Goal: Task Accomplishment & Management: Manage account settings

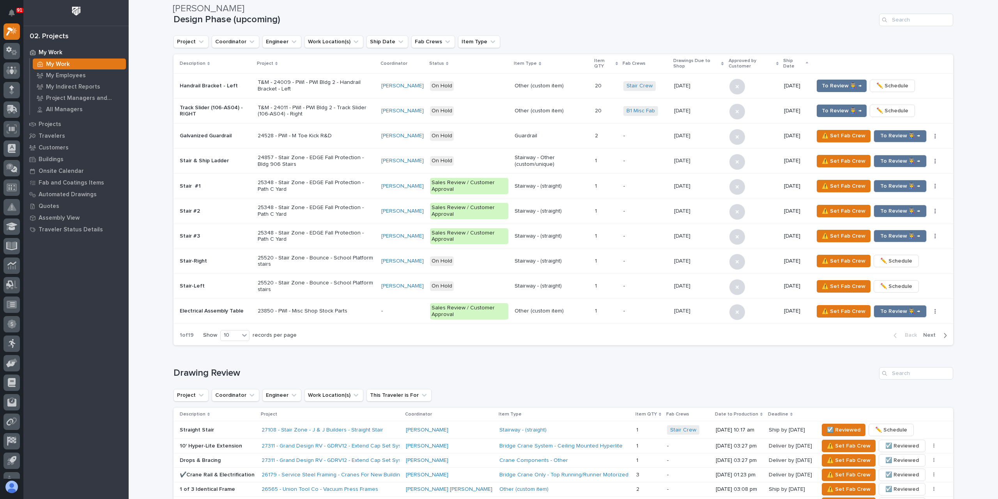
scroll to position [585, 0]
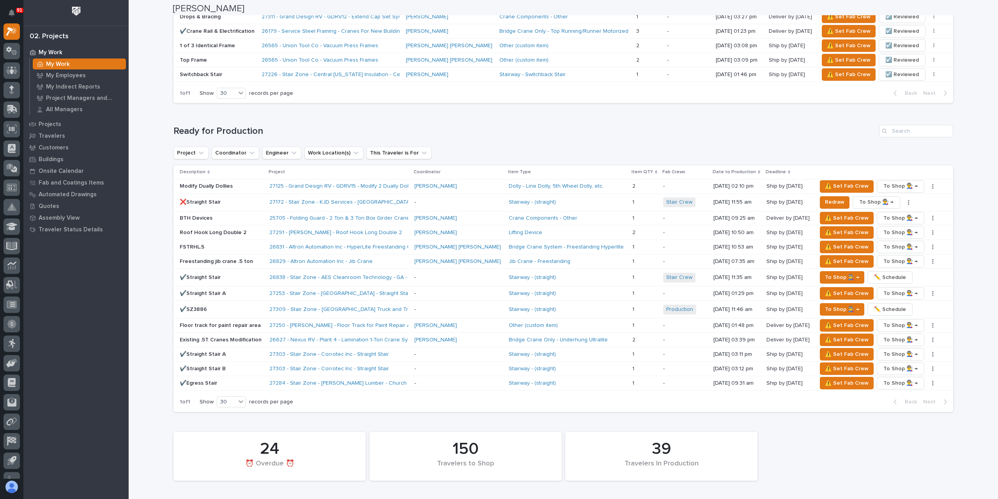
click at [216, 236] on div "Roof Hook Long Double 2" at bounding box center [221, 232] width 83 height 13
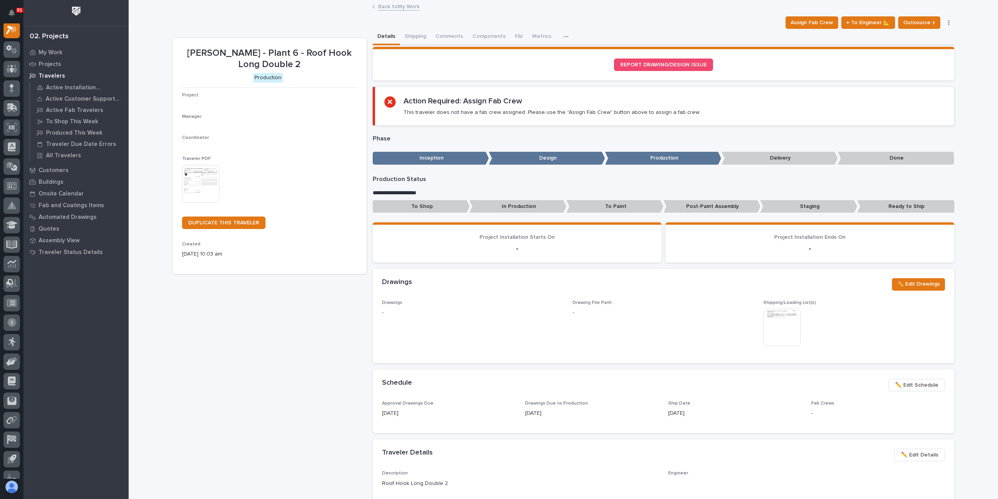
scroll to position [20, 0]
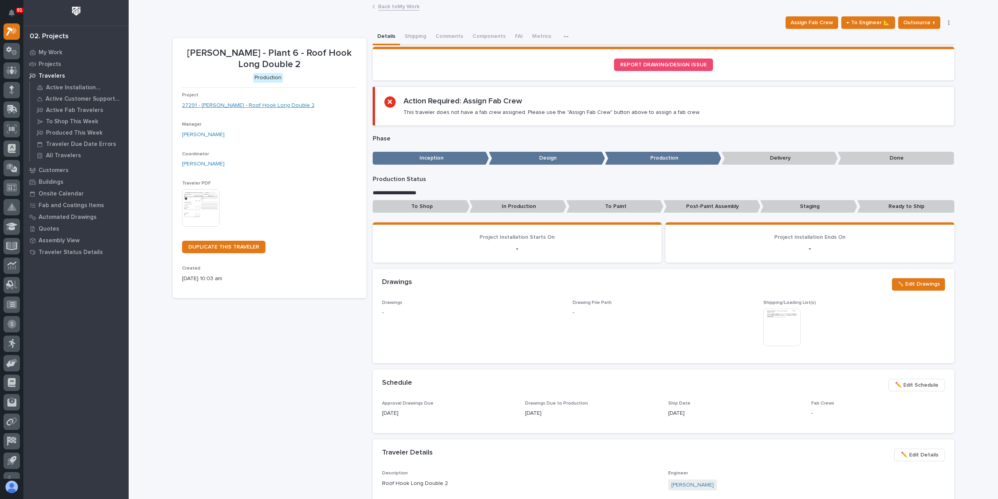
click at [236, 105] on link "27291 - [PERSON_NAME] - Roof Hook Long Double 2" at bounding box center [248, 105] width 133 height 8
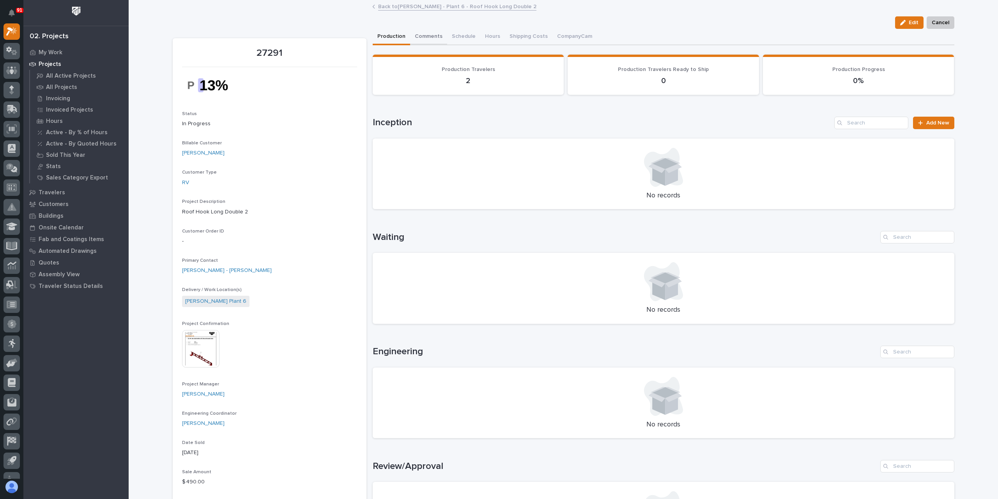
click at [429, 38] on button "Comments" at bounding box center [428, 37] width 37 height 16
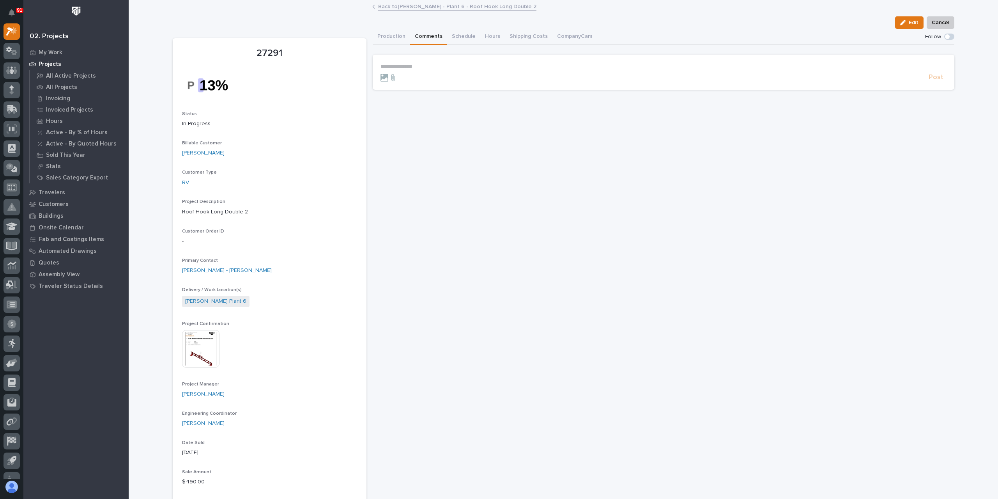
click at [425, 62] on section "**********" at bounding box center [664, 72] width 582 height 35
click at [424, 64] on p "**********" at bounding box center [664, 66] width 566 height 7
click at [936, 81] on span "Post" at bounding box center [936, 80] width 15 height 9
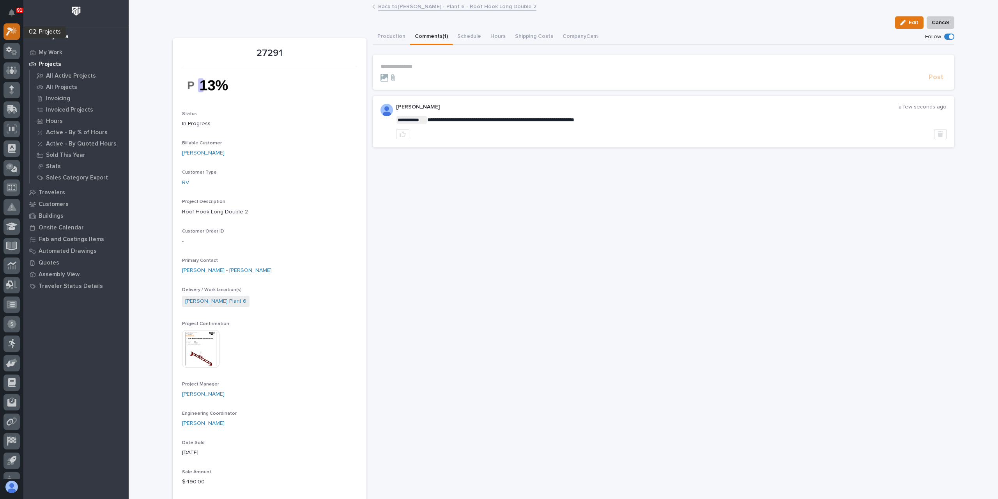
click at [11, 31] on icon at bounding box center [9, 31] width 7 height 9
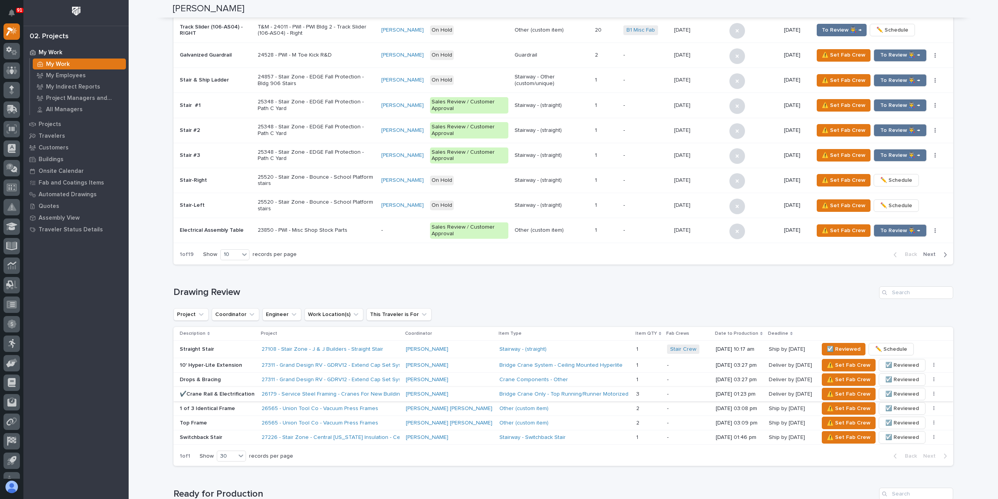
scroll to position [390, 0]
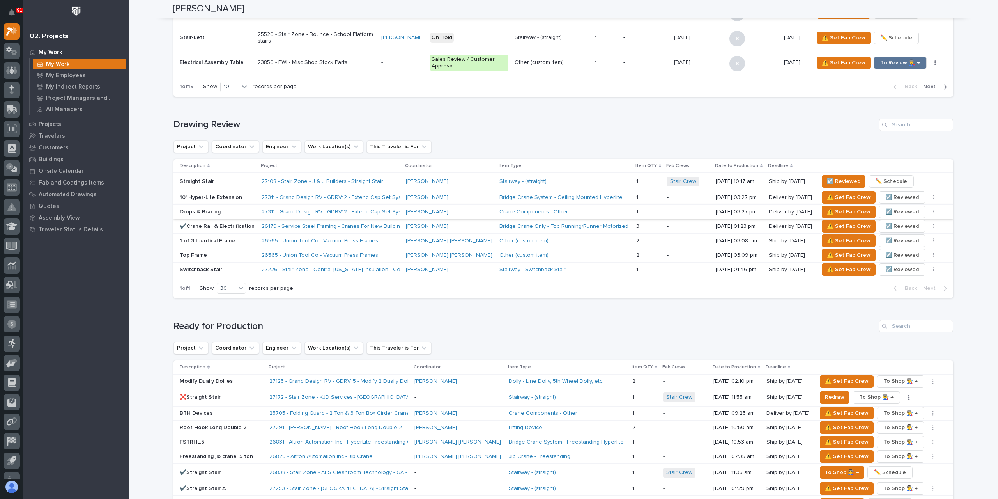
click at [886, 210] on span "☑️ Reviewed" at bounding box center [903, 211] width 34 height 9
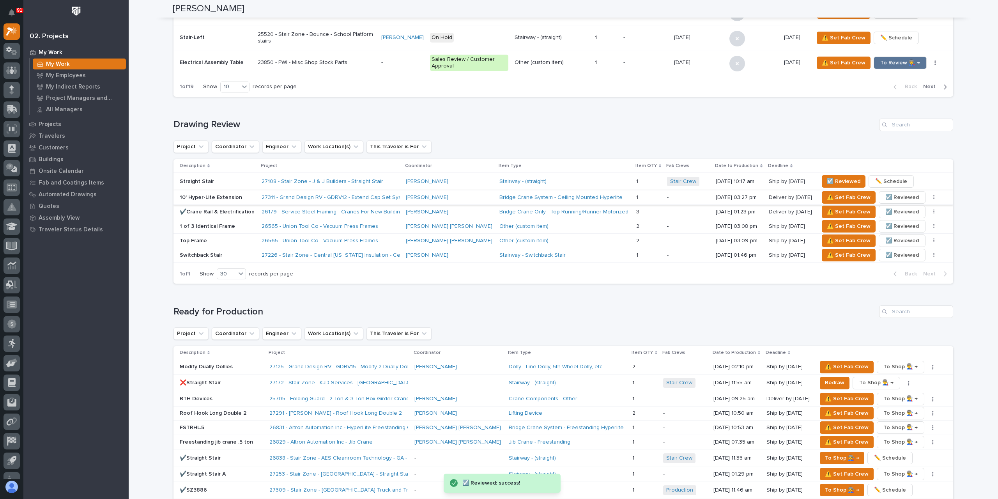
click at [894, 197] on span "☑️ Reviewed" at bounding box center [903, 197] width 34 height 9
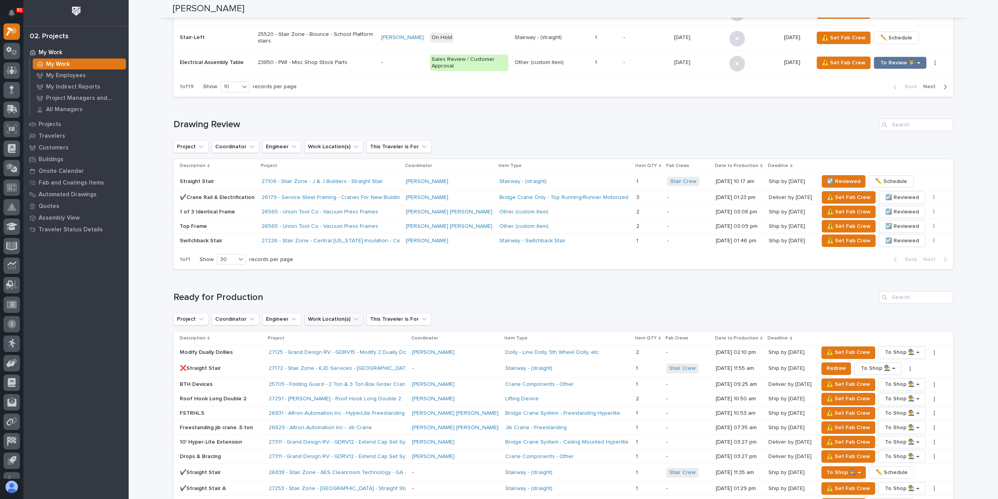
scroll to position [546, 0]
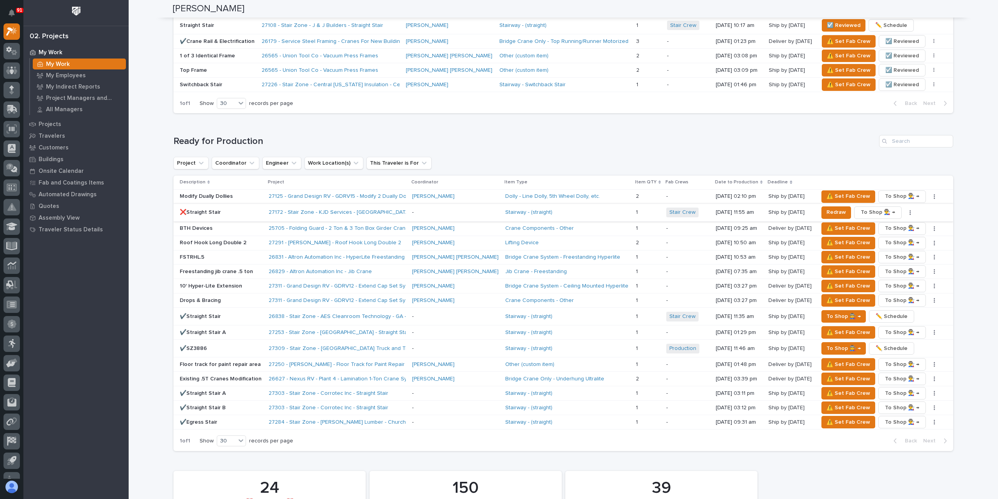
click at [861, 212] on span "To Shop 👨‍🏭 →" at bounding box center [878, 211] width 34 height 9
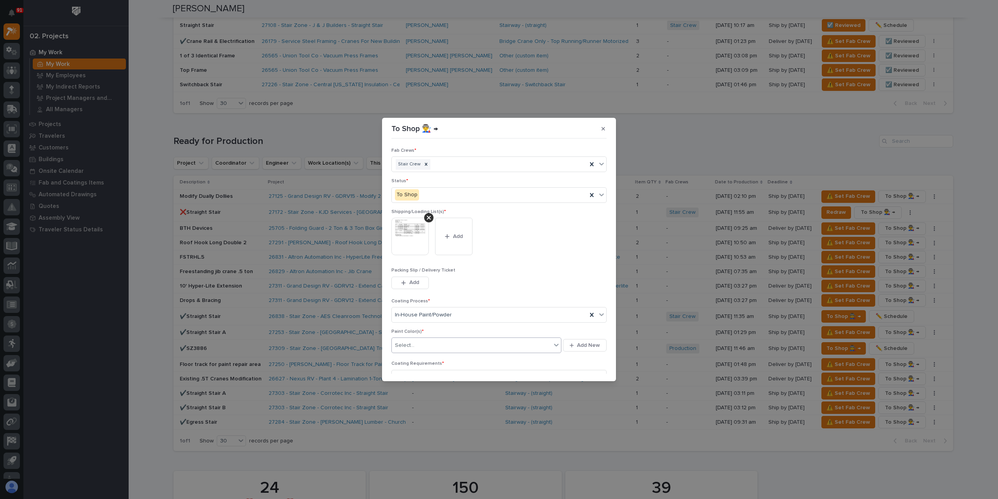
click at [422, 345] on div "Select..." at bounding box center [472, 345] width 160 height 13
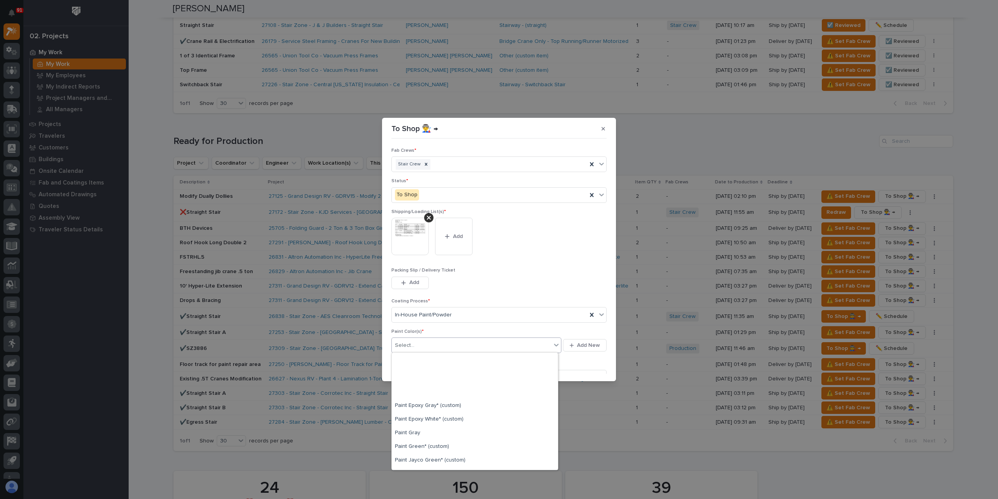
scroll to position [195, 0]
click at [415, 450] on div "Prime Gray" at bounding box center [475, 451] width 166 height 14
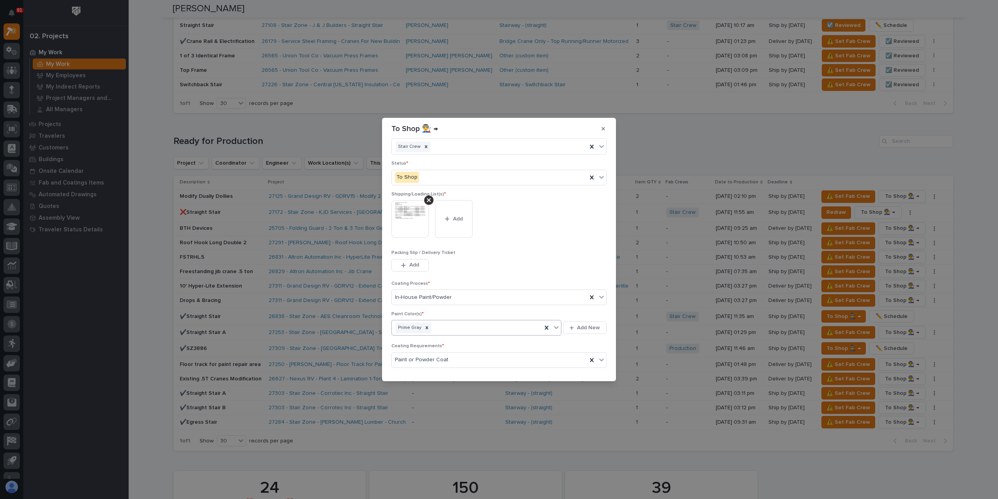
scroll to position [42, 0]
click at [598, 370] on button "Save" at bounding box center [590, 369] width 33 height 12
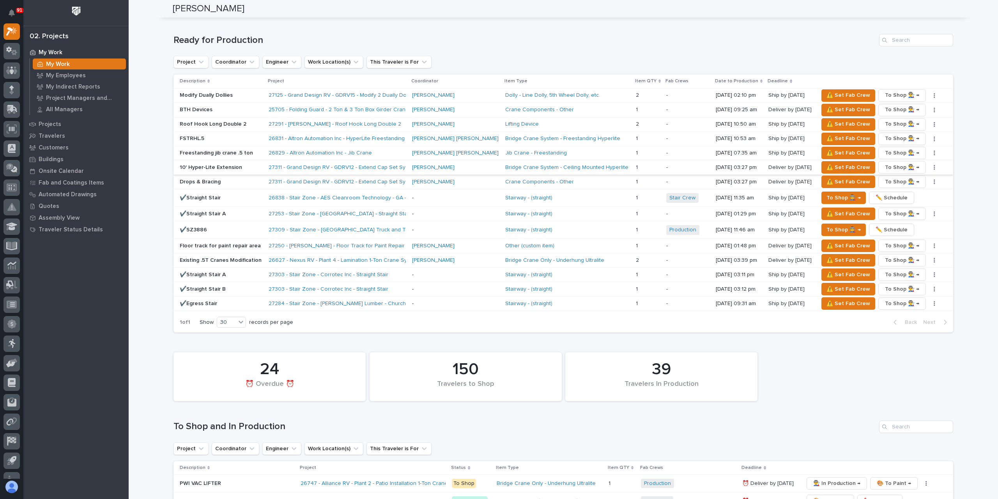
scroll to position [741, 0]
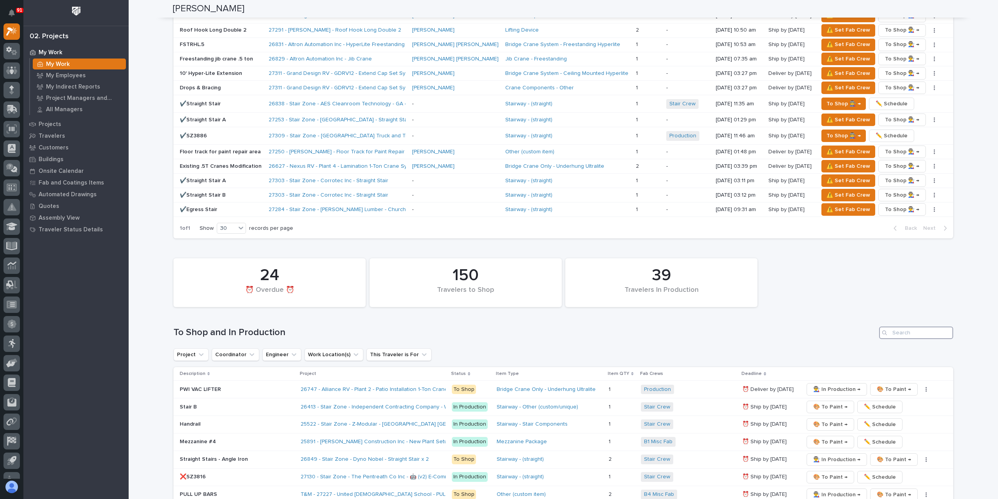
click at [903, 332] on input "Search" at bounding box center [916, 332] width 74 height 12
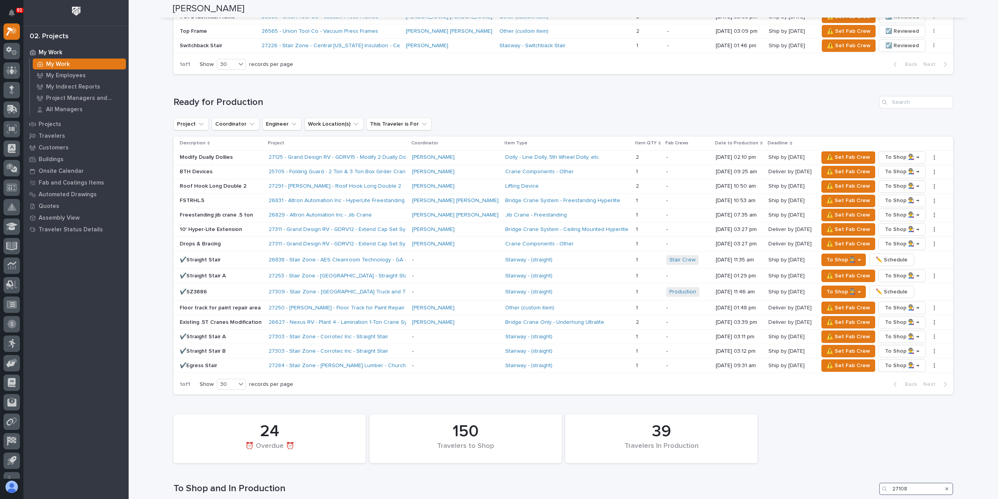
scroll to position [429, 0]
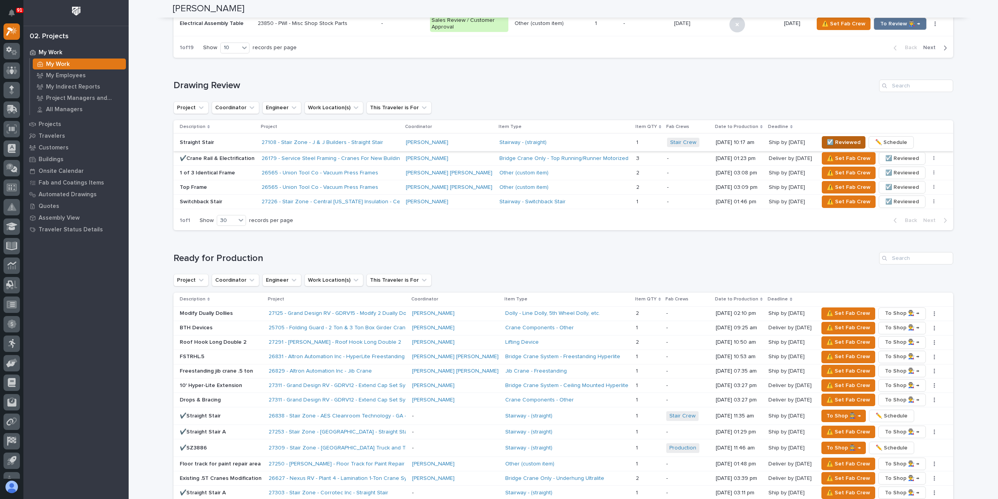
type input "27108"
click at [829, 142] on span "☑️ Reviewed" at bounding box center [844, 142] width 34 height 9
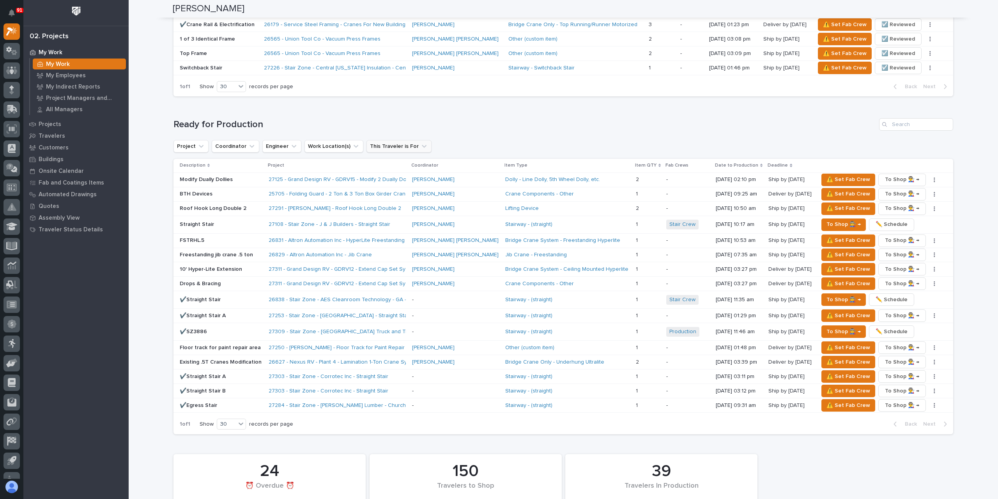
scroll to position [546, 0]
click at [206, 221] on p "Straight Stair" at bounding box center [221, 223] width 83 height 7
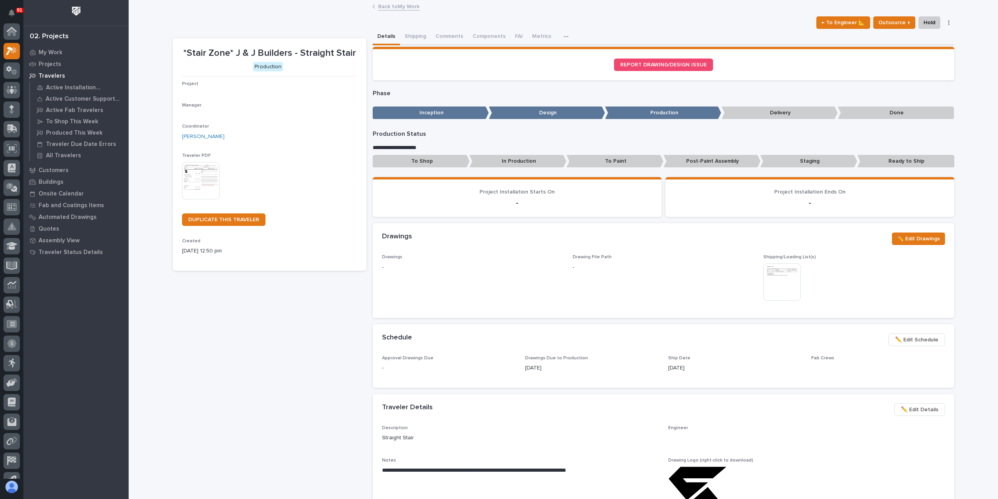
scroll to position [20, 0]
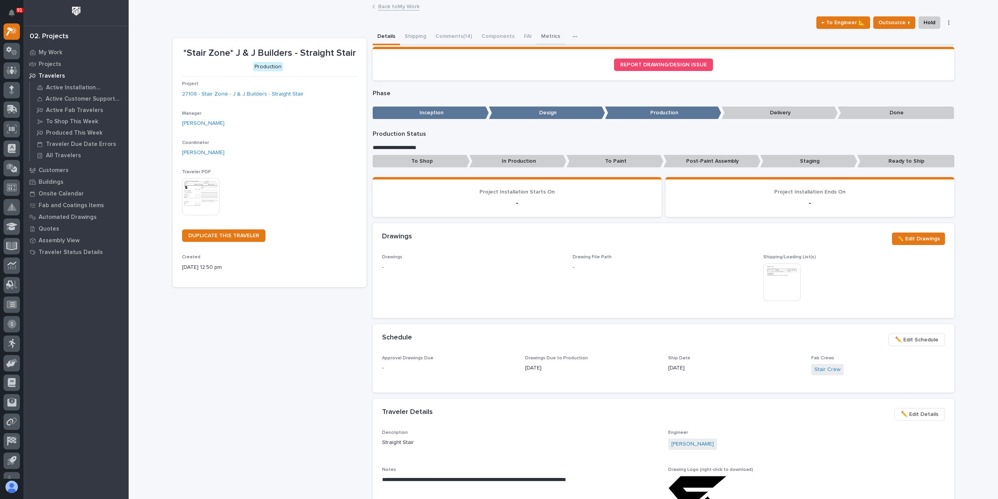
click at [537, 34] on button "Metrics" at bounding box center [551, 37] width 28 height 16
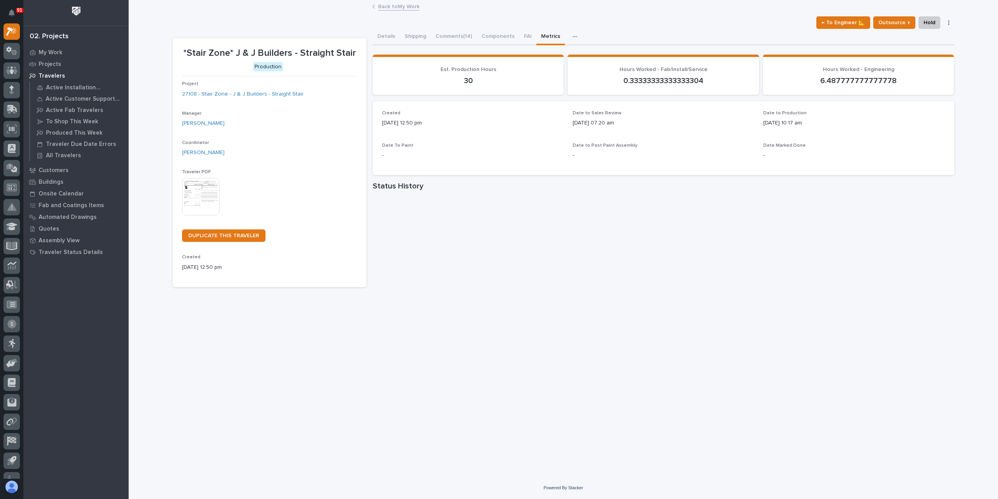
click at [447, 44] on button "Comments (14)" at bounding box center [454, 37] width 46 height 16
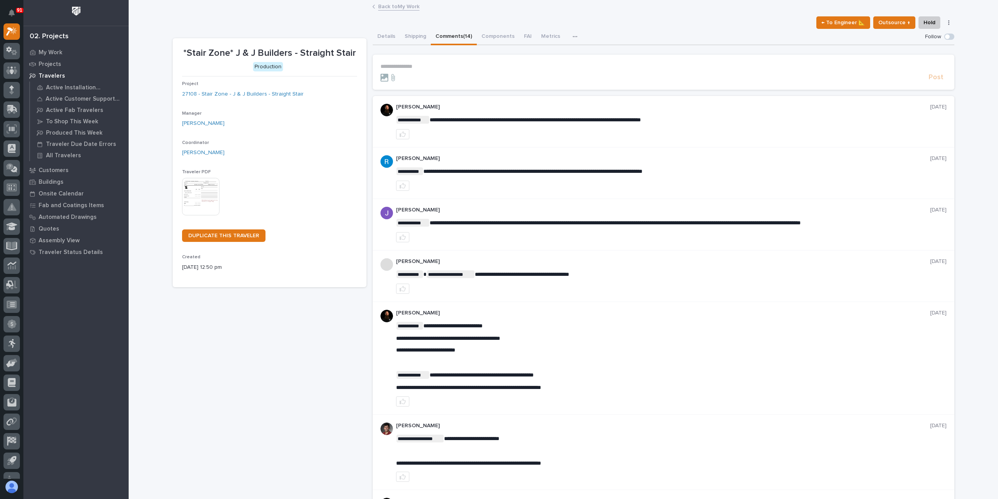
click at [419, 63] on p "**********" at bounding box center [664, 66] width 566 height 7
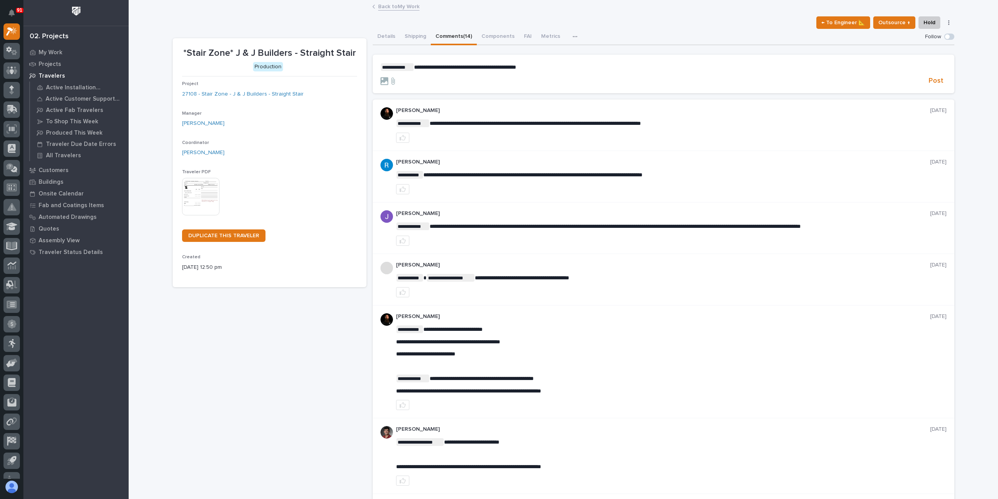
click at [931, 87] on section "**********" at bounding box center [664, 74] width 582 height 39
click at [932, 84] on span "Post" at bounding box center [936, 80] width 15 height 9
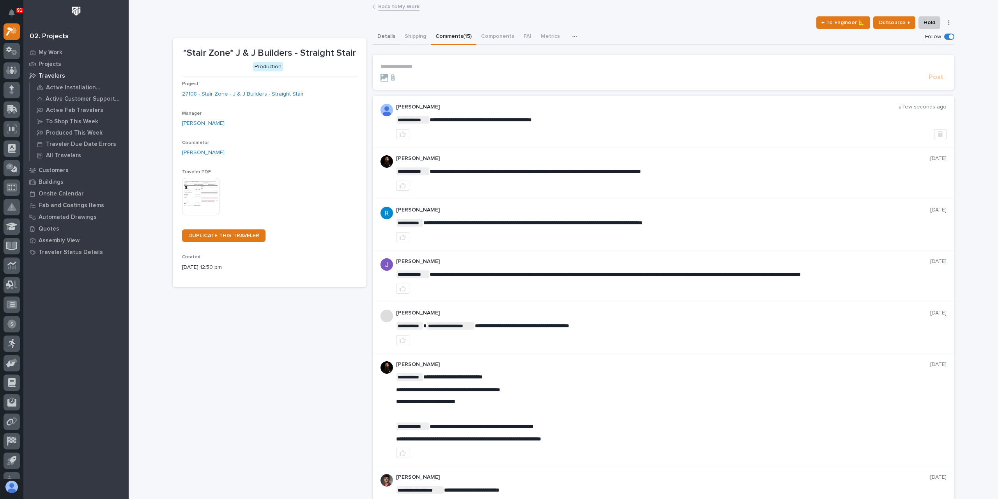
click at [381, 37] on button "Details" at bounding box center [386, 37] width 27 height 16
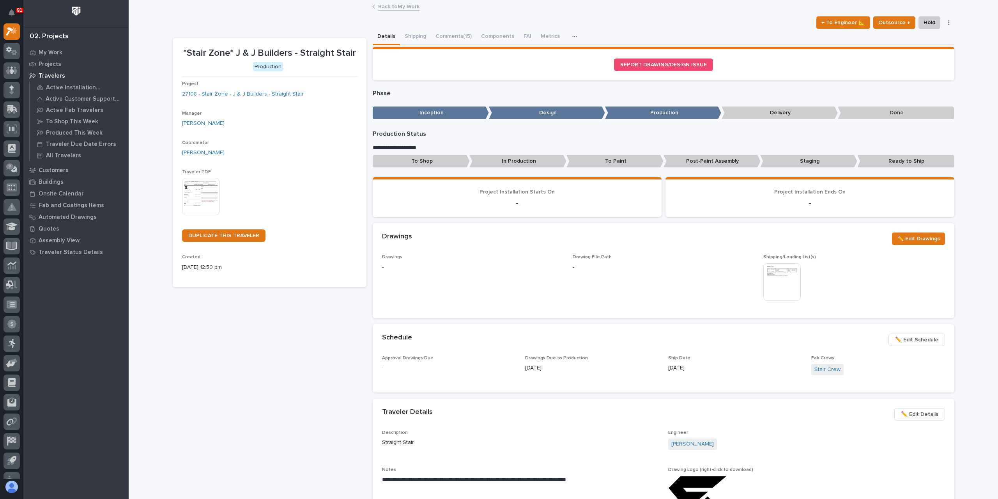
click at [394, 5] on link "Back to My Work" at bounding box center [398, 6] width 41 height 9
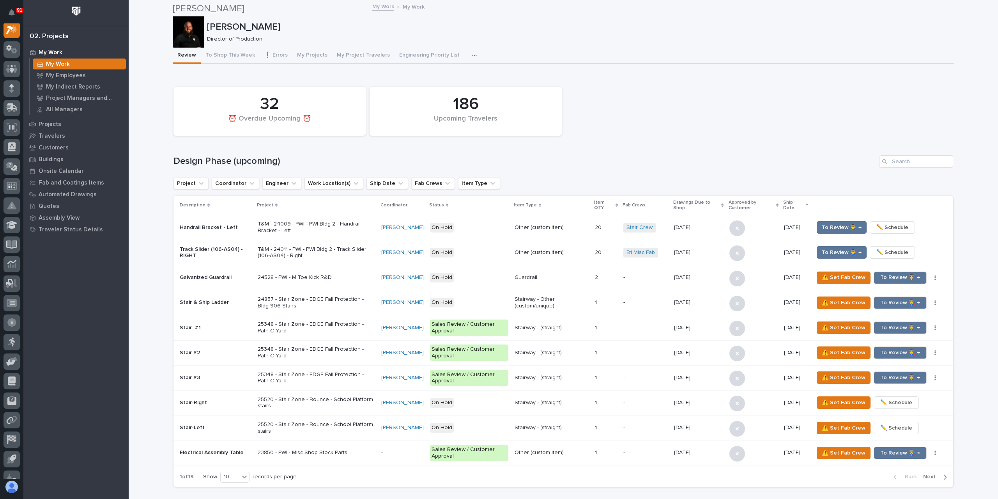
scroll to position [624, 0]
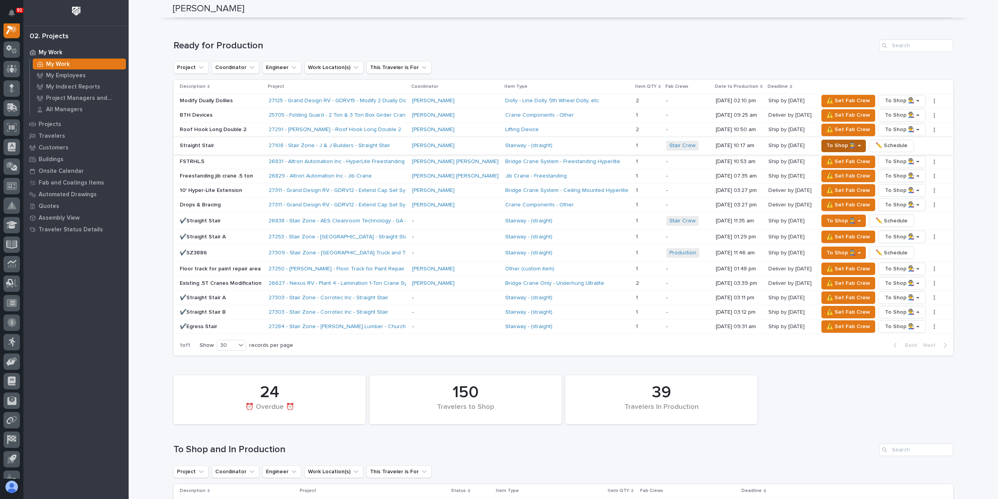
click at [828, 144] on span "To Shop 👨‍🏭 →" at bounding box center [844, 145] width 34 height 9
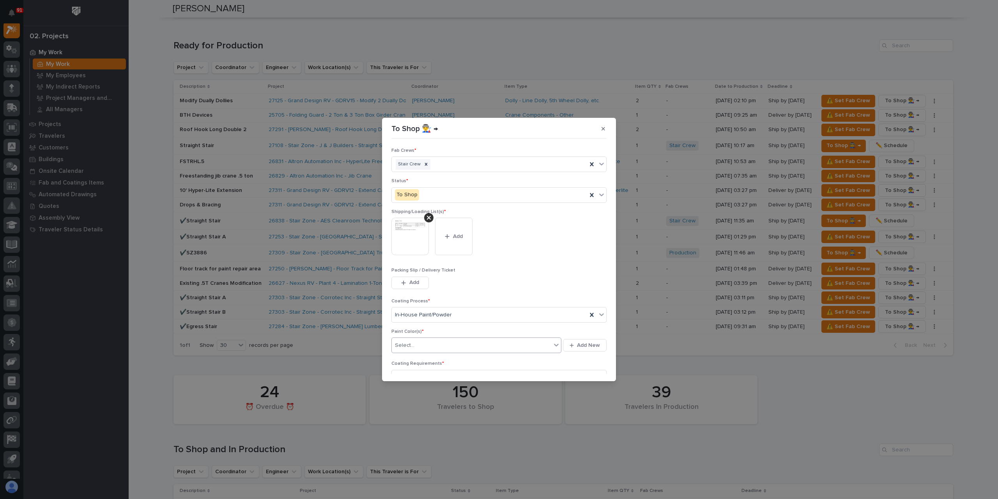
click at [426, 347] on div "Select..." at bounding box center [472, 345] width 160 height 13
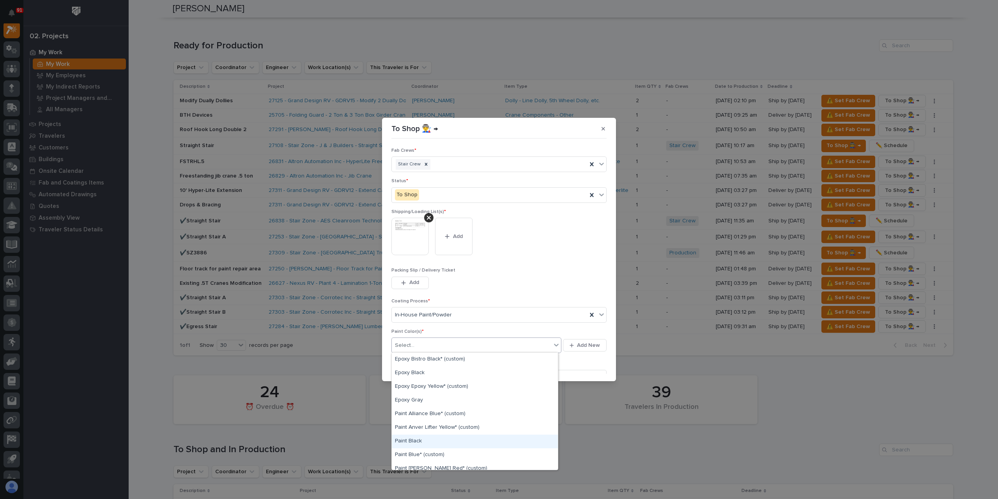
click at [421, 443] on div "Paint Black" at bounding box center [475, 441] width 166 height 14
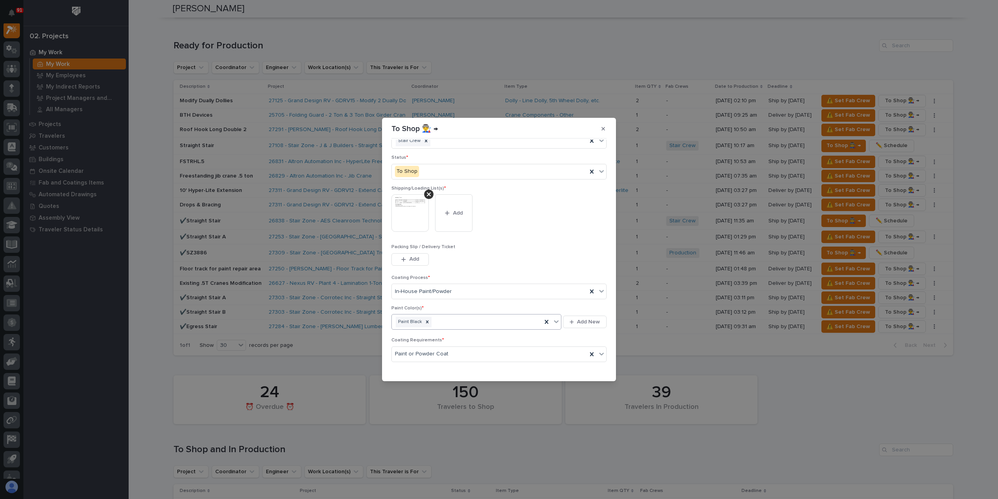
scroll to position [42, 0]
click at [597, 370] on button "Save" at bounding box center [590, 369] width 33 height 12
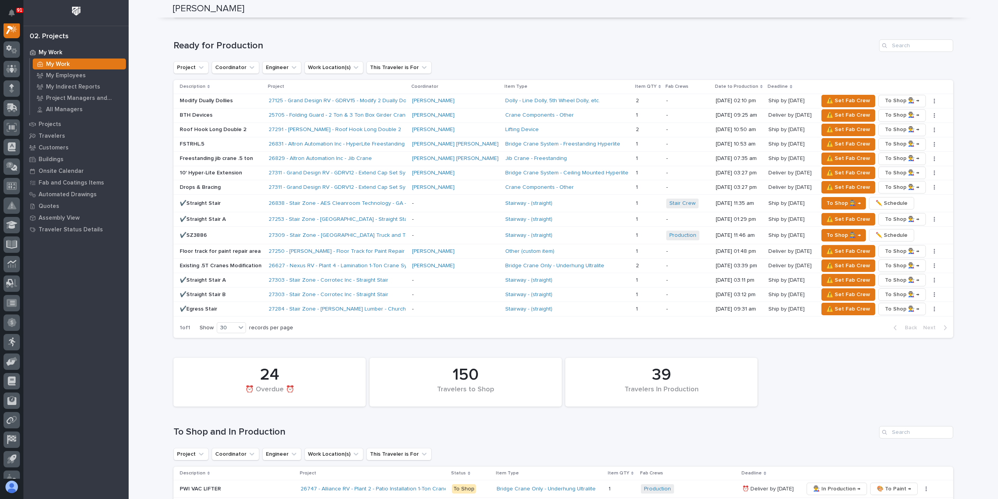
scroll to position [468, 0]
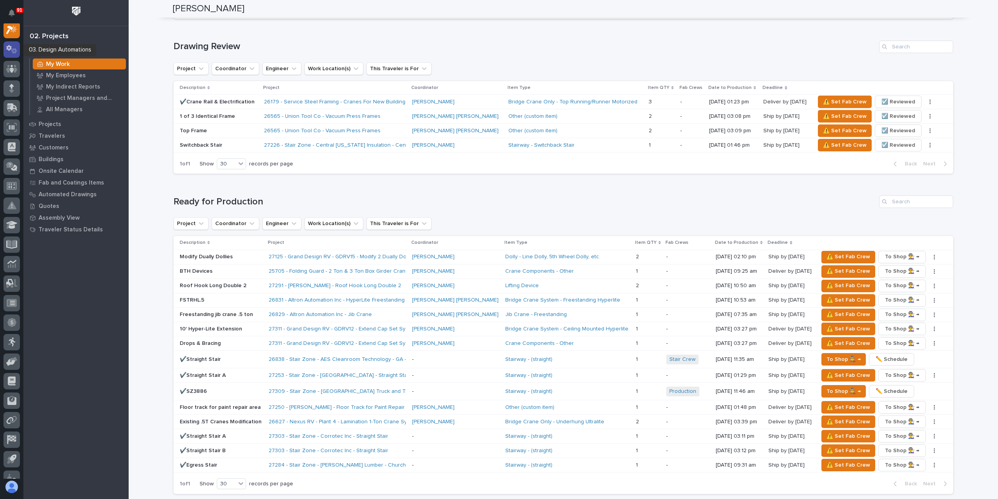
click at [18, 52] on div at bounding box center [12, 49] width 16 height 16
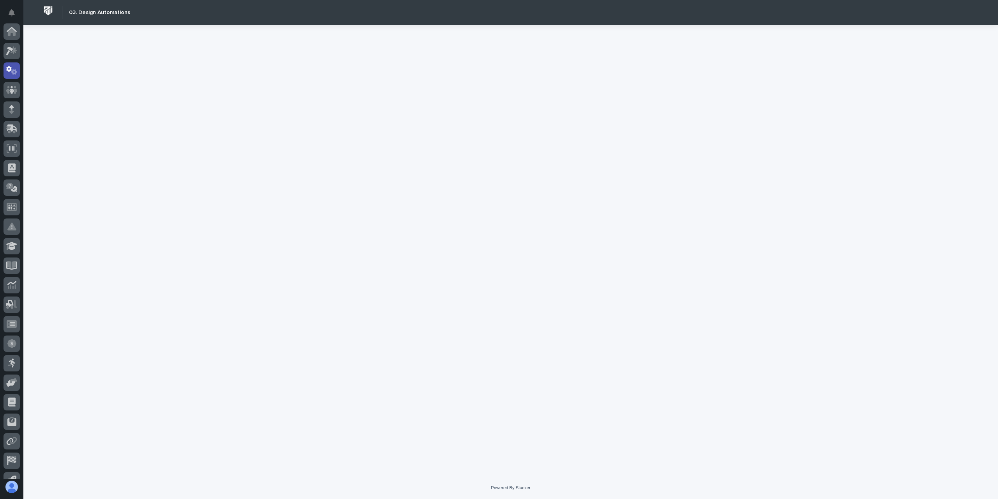
scroll to position [39, 0]
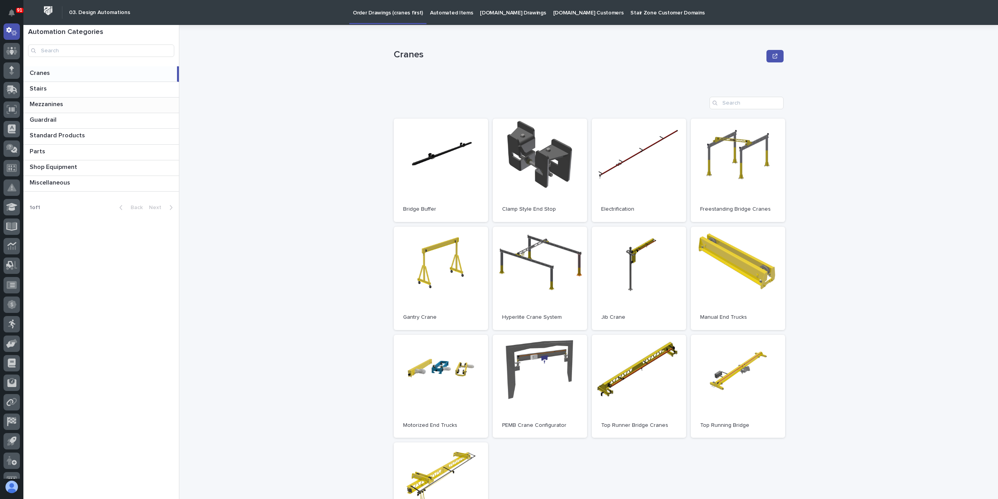
click at [61, 102] on p "Mezzanines" at bounding box center [47, 103] width 35 height 9
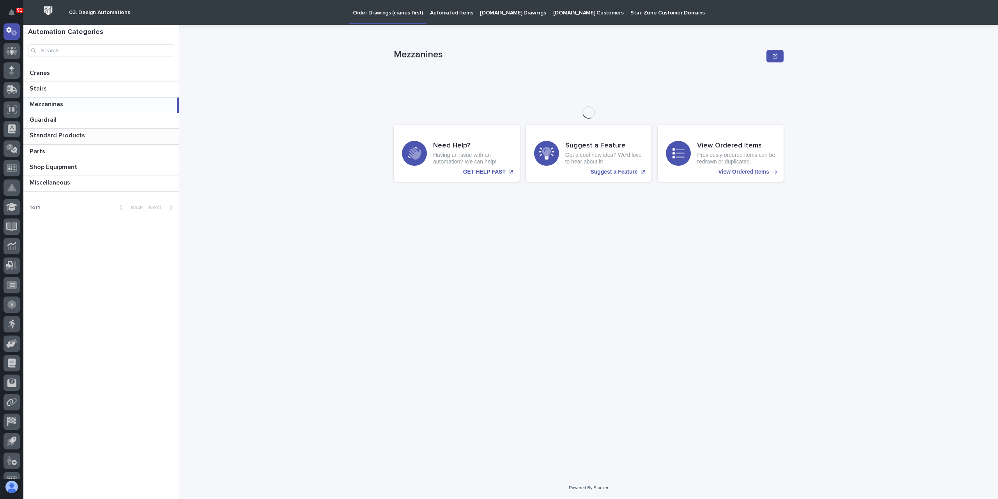
click at [62, 134] on p "Standard Products" at bounding box center [58, 134] width 57 height 9
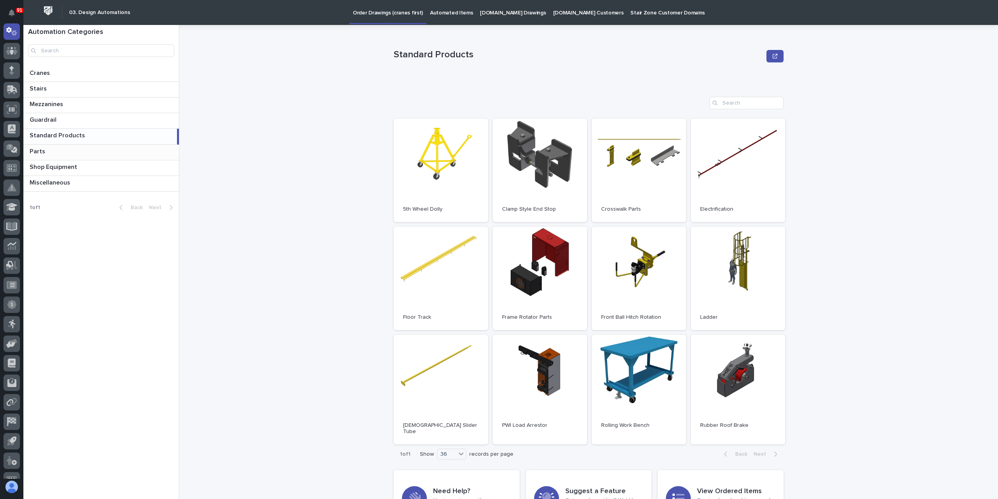
click at [58, 150] on p at bounding box center [103, 151] width 146 height 7
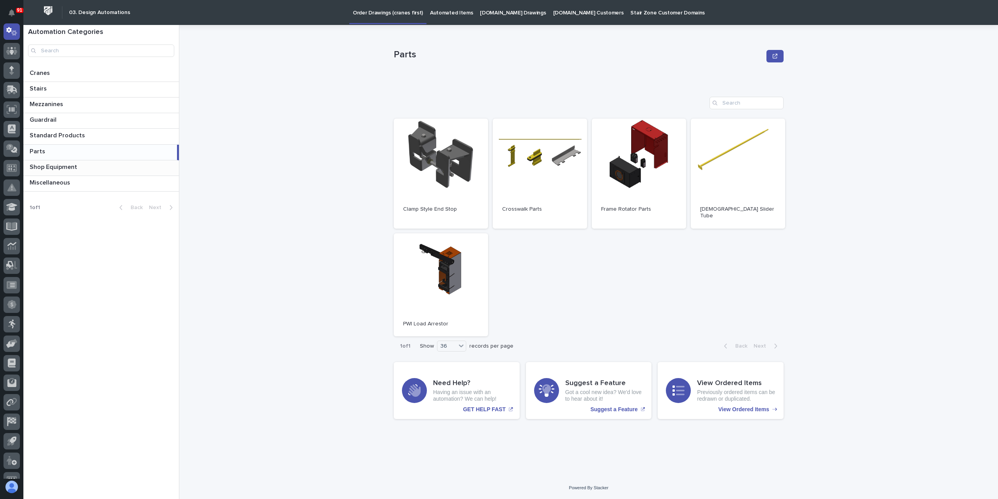
click at [66, 167] on p "Shop Equipment" at bounding box center [54, 166] width 49 height 9
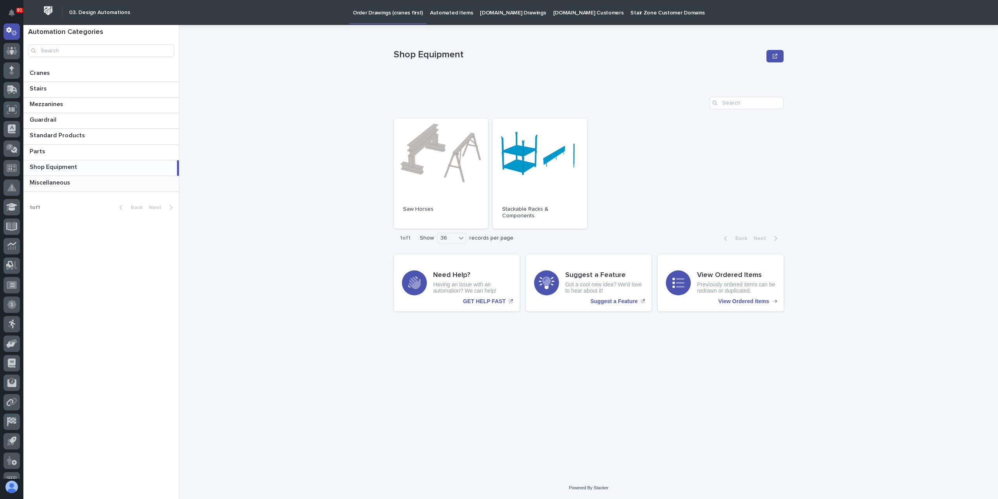
click at [73, 188] on div "Miscellaneous Miscellaneous" at bounding box center [101, 183] width 156 height 15
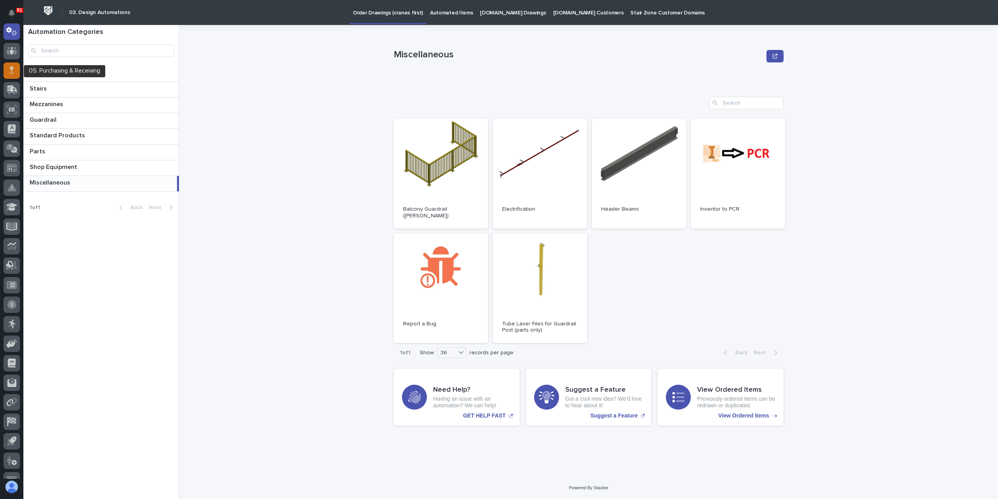
click at [18, 73] on div at bounding box center [12, 70] width 16 height 16
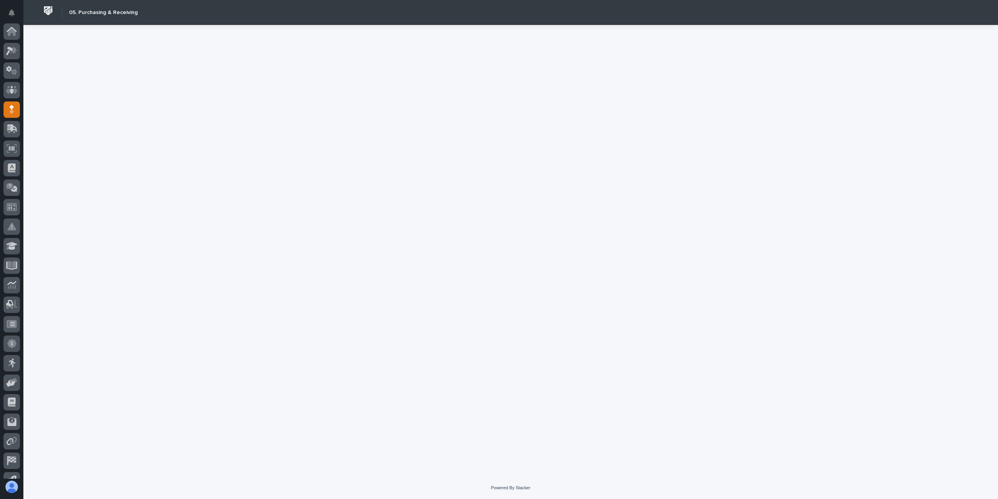
scroll to position [51, 0]
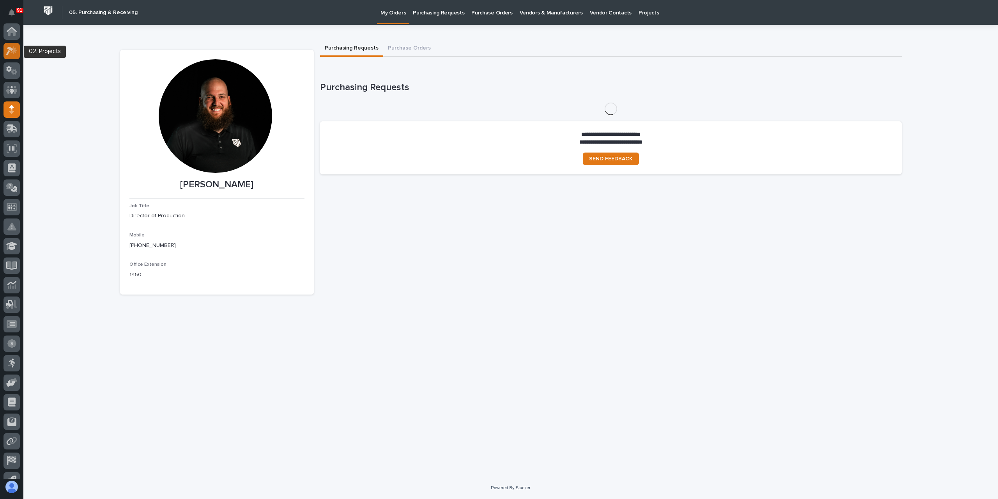
click at [9, 55] on icon at bounding box center [11, 50] width 11 height 9
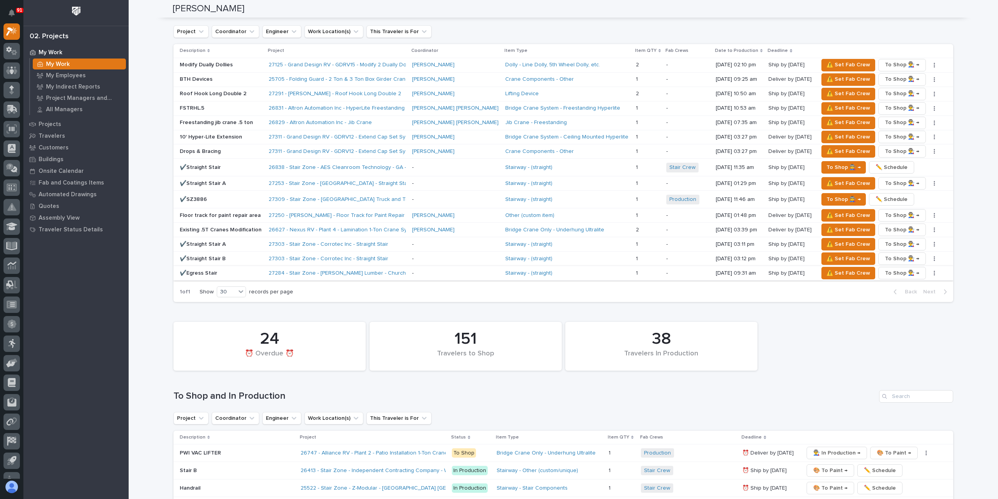
scroll to position [663, 0]
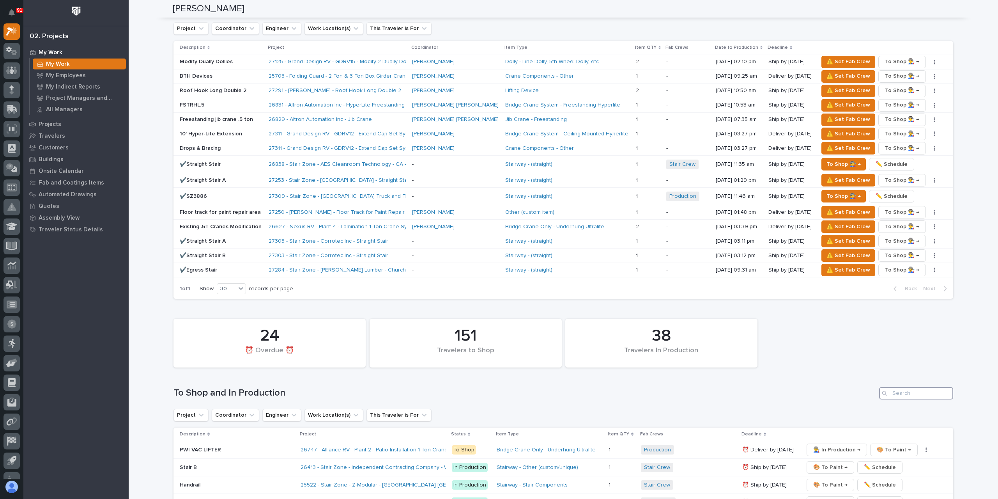
click at [894, 387] on input "Search" at bounding box center [916, 393] width 74 height 12
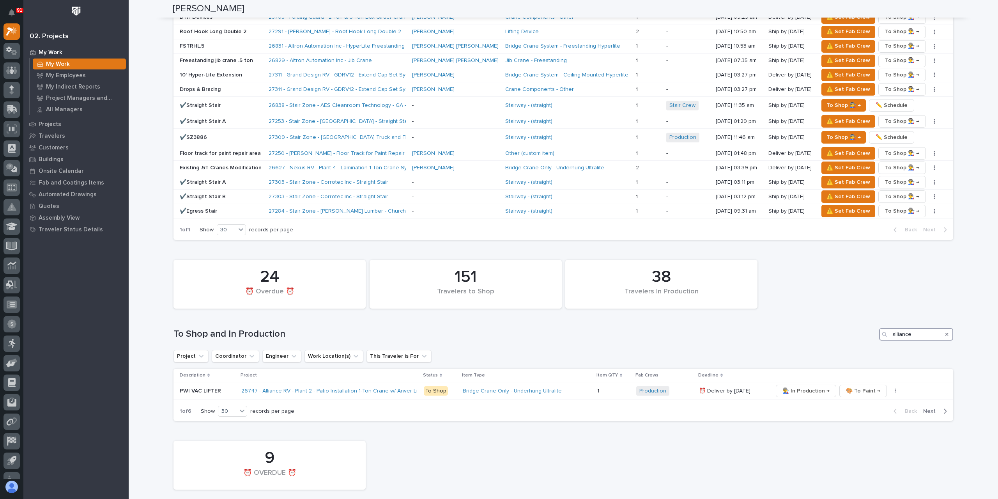
scroll to position [828, 0]
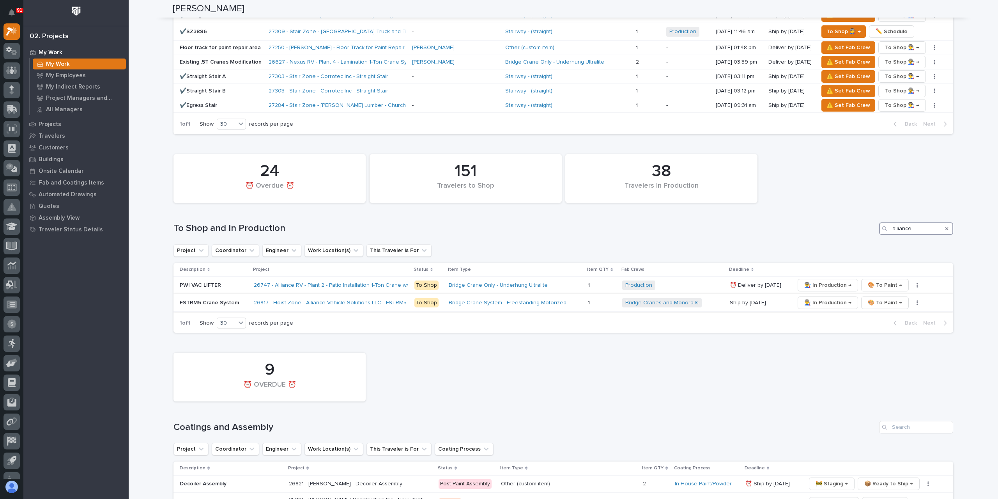
type input "alliance"
click at [182, 301] on p "FSTRM5 Crane System" at bounding box center [214, 303] width 68 height 7
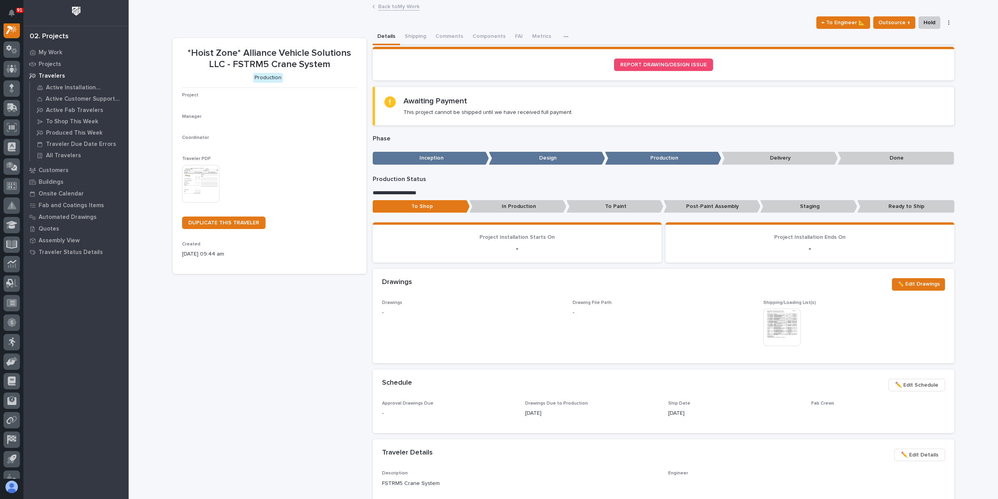
scroll to position [20, 0]
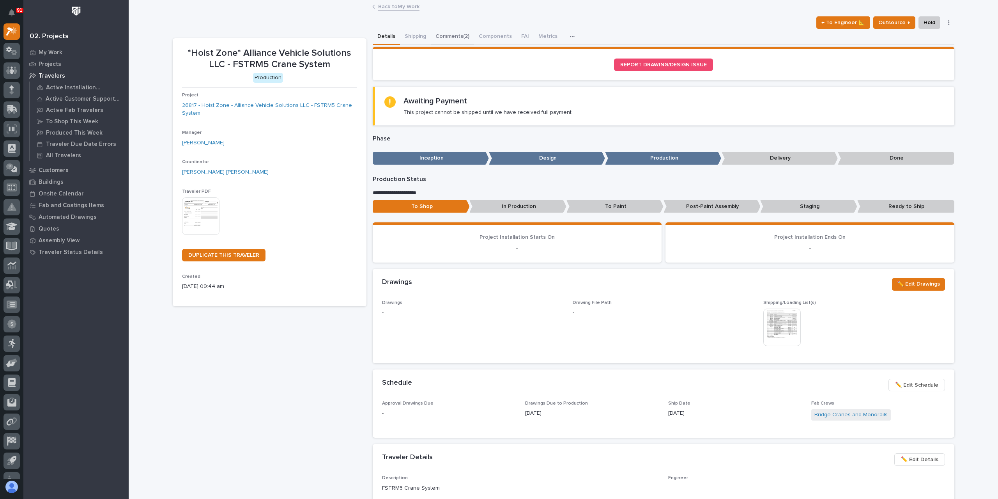
click at [439, 39] on button "Comments (2)" at bounding box center [452, 37] width 43 height 16
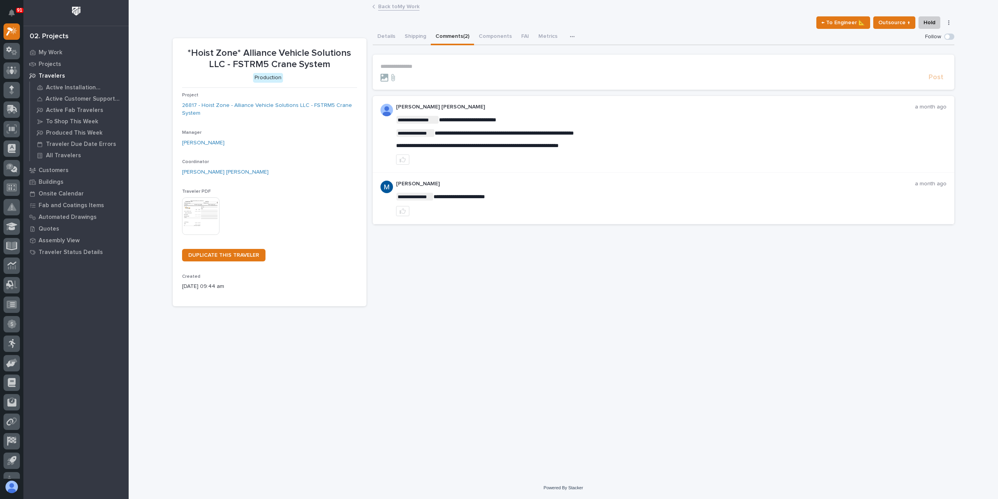
click at [390, 10] on link "Back to My Work" at bounding box center [398, 6] width 41 height 9
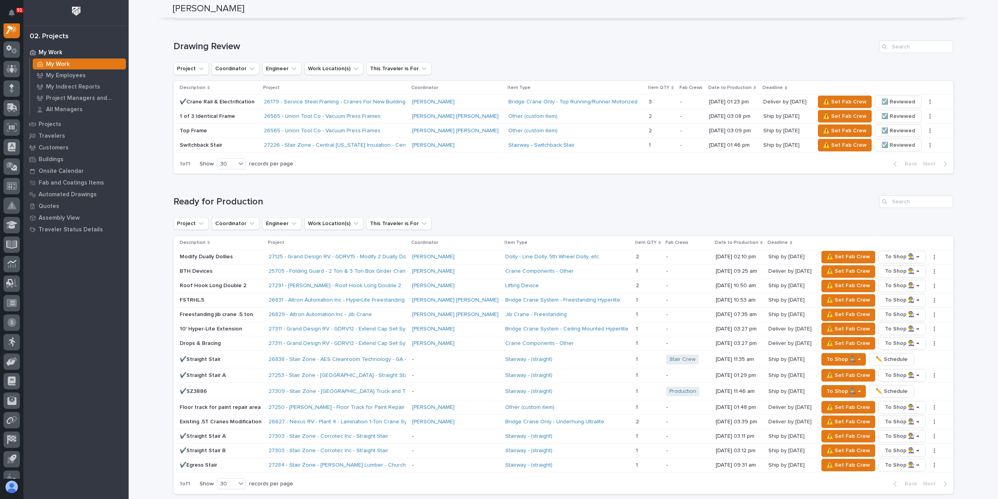
scroll to position [897, 0]
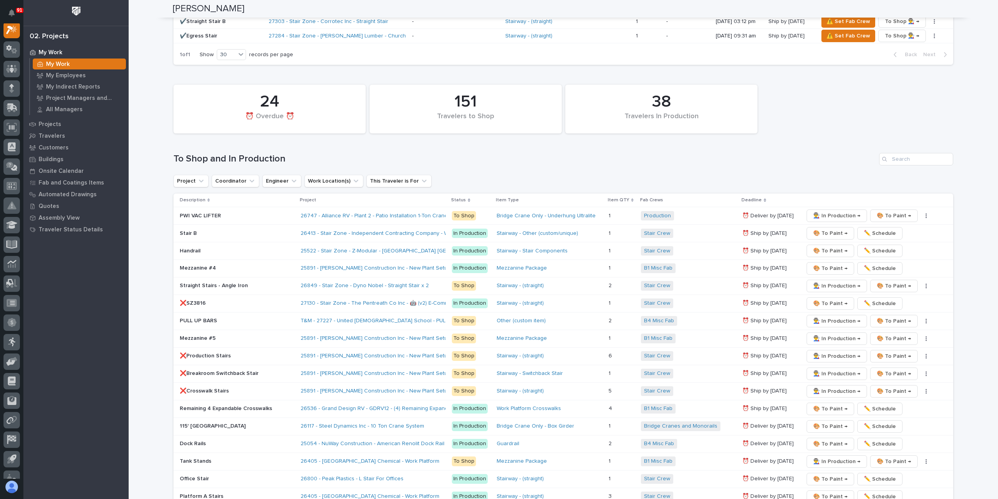
click at [207, 286] on div "Straight Stairs - Angle Iron" at bounding box center [237, 285] width 115 height 13
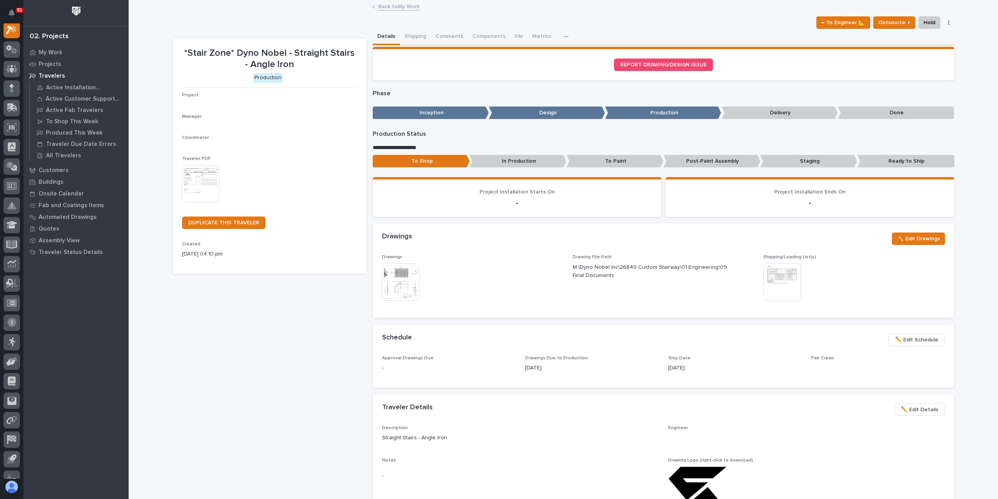
scroll to position [20, 0]
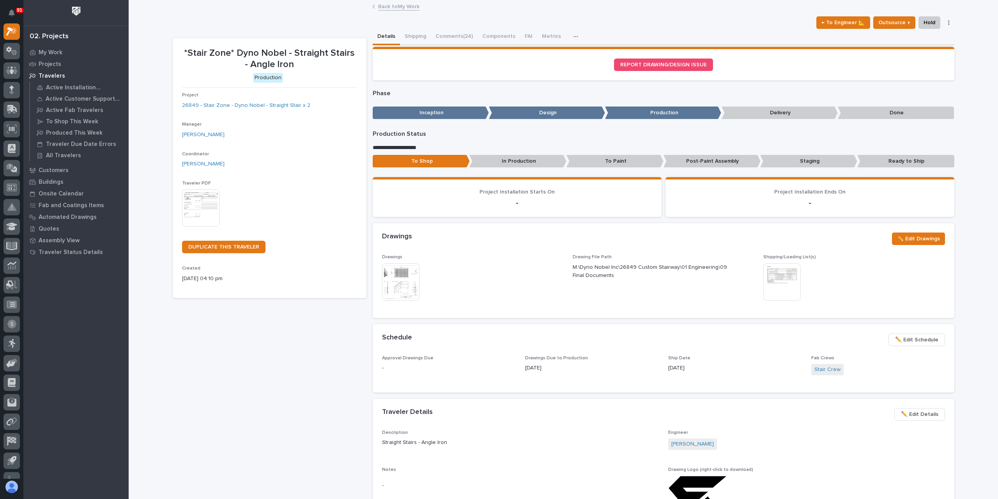
click at [227, 99] on div "Project 26849 - Stair Zone - Dyno Nobel - Straight Stair x 2" at bounding box center [269, 103] width 175 height 23
click at [234, 106] on link "26849 - Stair Zone - Dyno Nobel - Straight Stair x 2" at bounding box center [246, 105] width 128 height 8
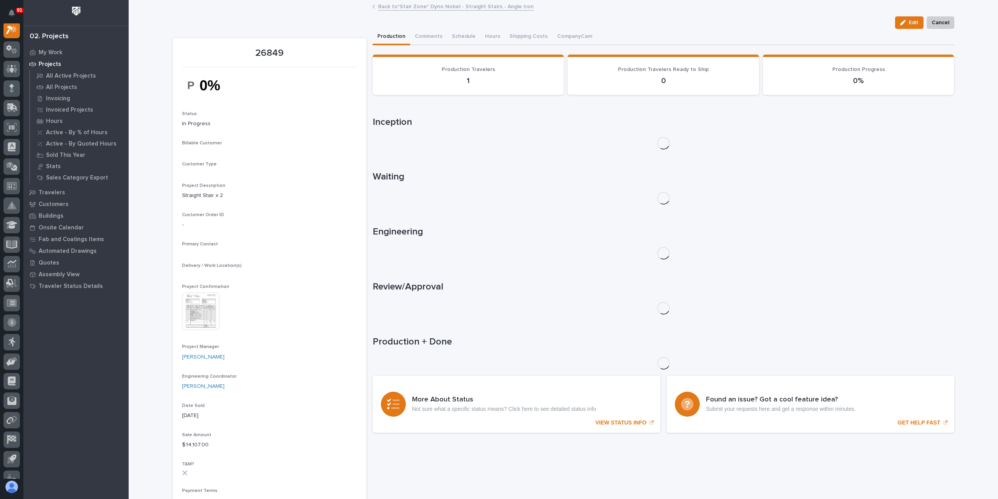
scroll to position [20, 0]
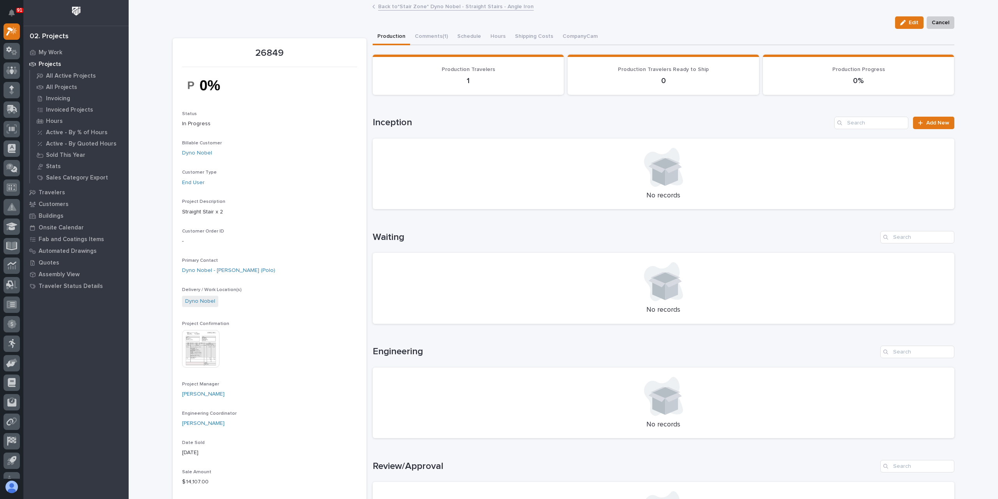
click at [190, 351] on img at bounding box center [200, 348] width 37 height 37
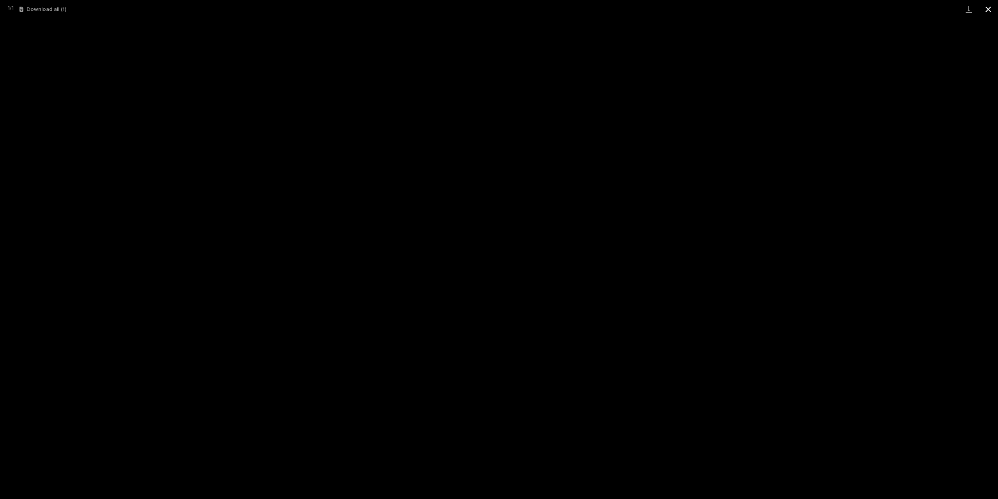
click at [988, 4] on button "Close gallery" at bounding box center [989, 9] width 20 height 18
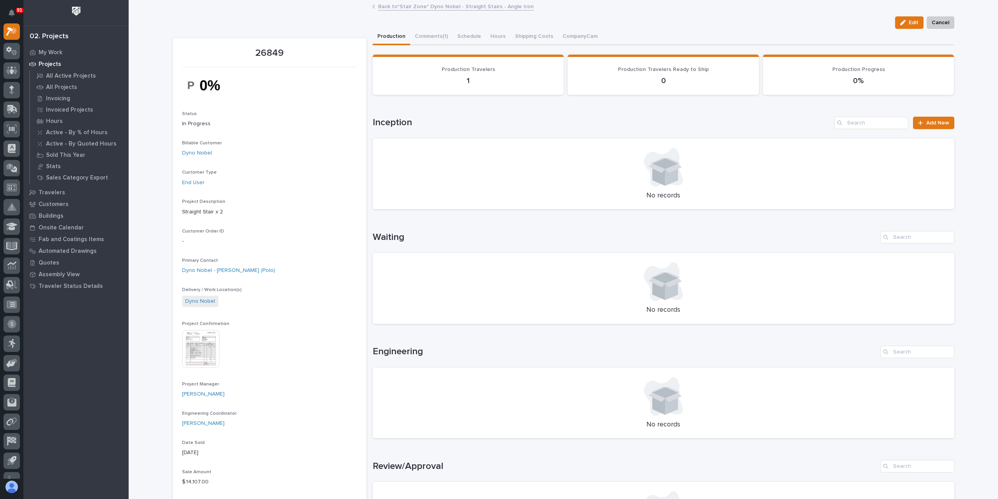
click at [419, 9] on link "Back to *Stair Zone* Dyno Nobel - Straight Stairs - Angle Iron" at bounding box center [456, 6] width 156 height 9
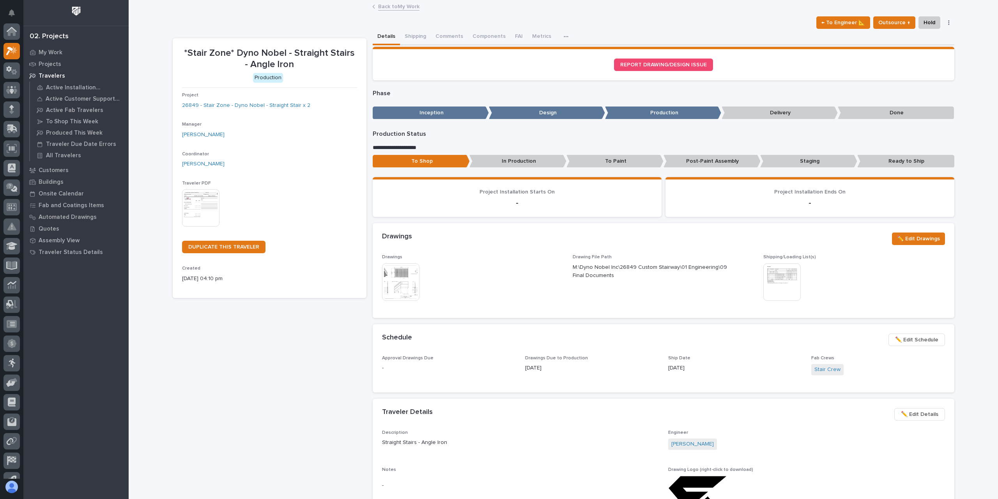
scroll to position [21, 0]
click at [457, 39] on button "Comments (24)" at bounding box center [454, 37] width 47 height 16
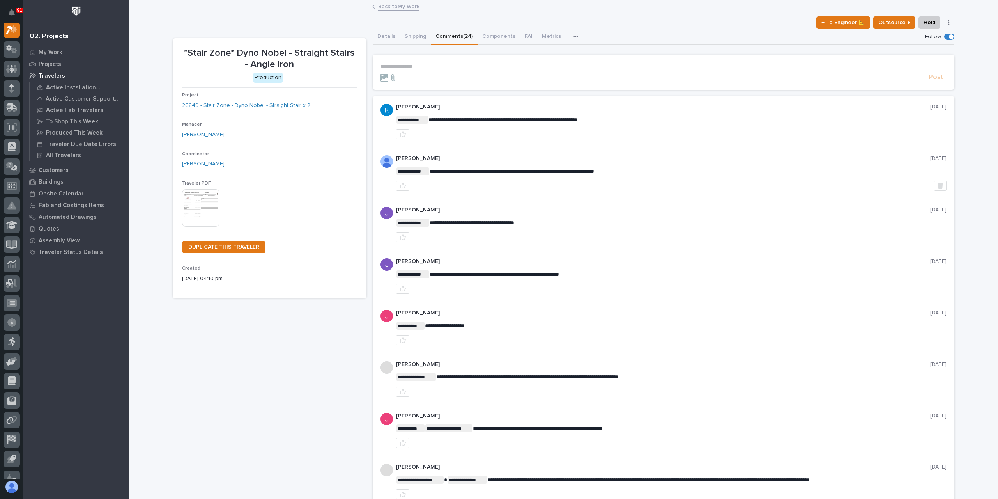
scroll to position [20, 0]
click at [11, 28] on icon at bounding box center [11, 31] width 11 height 9
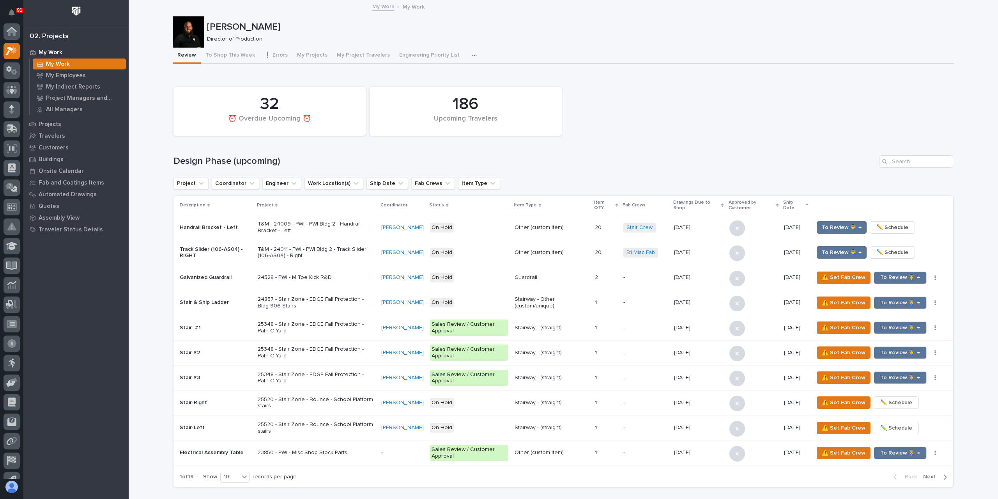
scroll to position [20, 0]
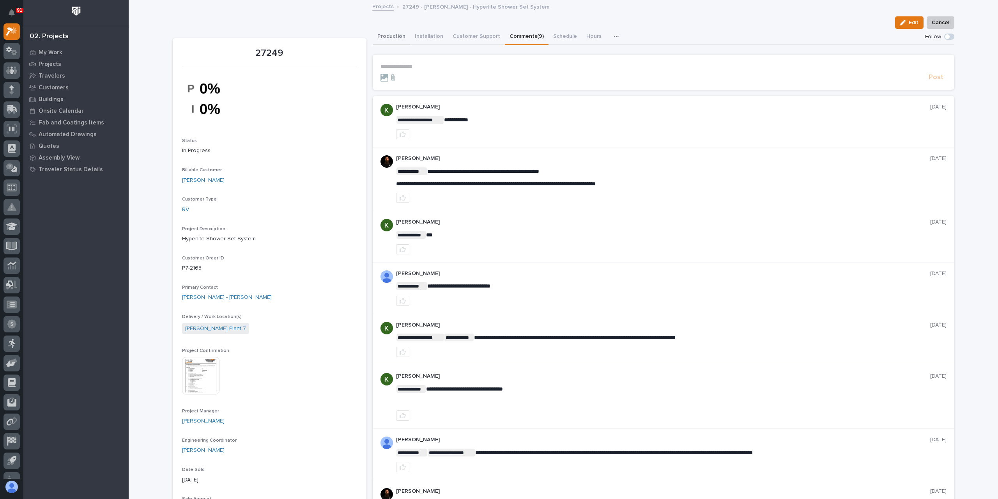
click at [393, 44] on button "Production" at bounding box center [391, 37] width 37 height 16
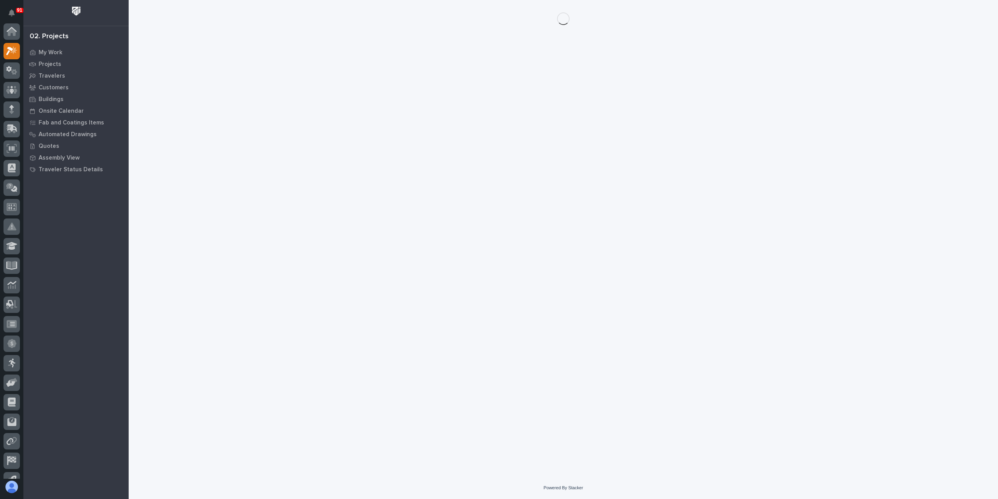
scroll to position [20, 0]
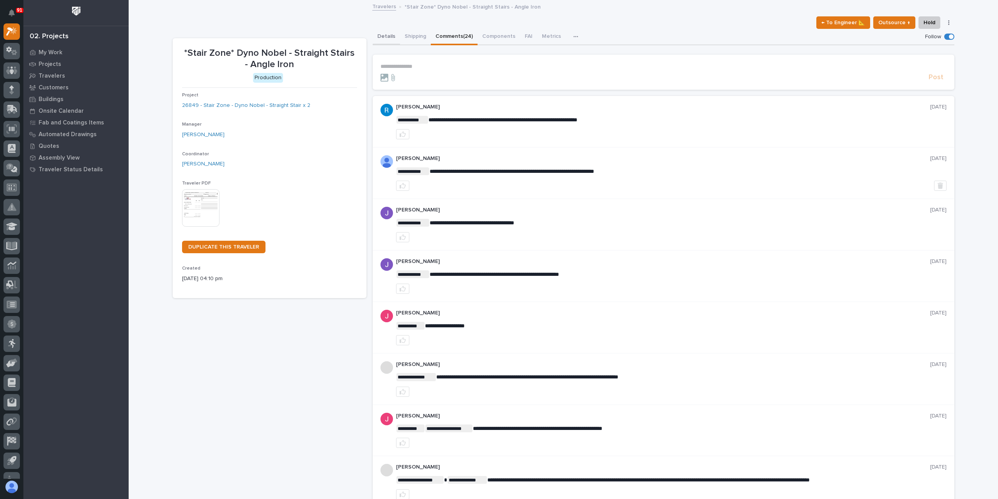
click at [374, 40] on button "Details" at bounding box center [386, 37] width 27 height 16
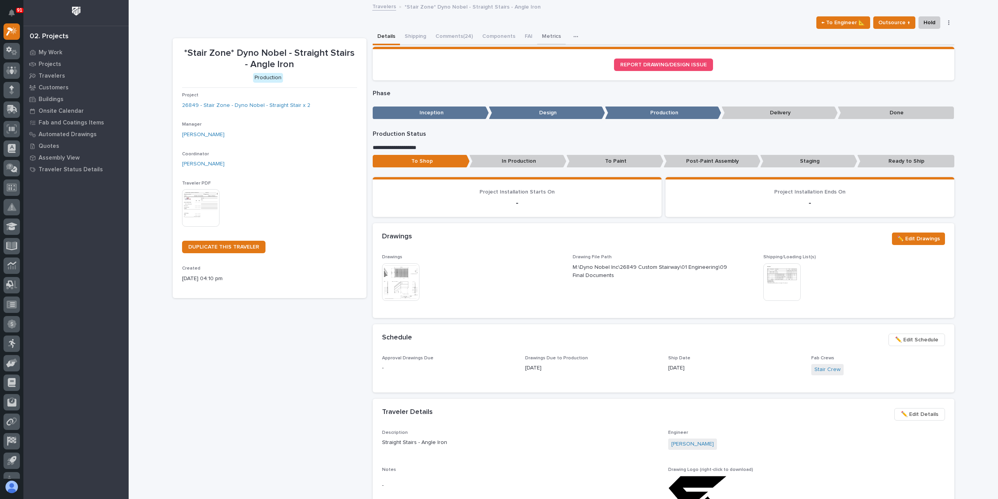
click at [546, 37] on button "Metrics" at bounding box center [551, 37] width 28 height 16
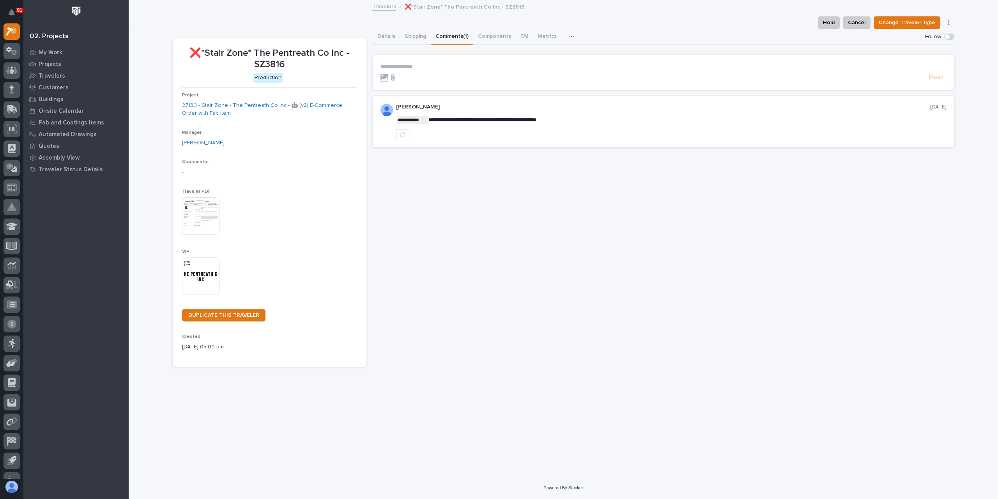
click at [407, 67] on p "**********" at bounding box center [664, 66] width 566 height 7
click at [931, 81] on span "Post" at bounding box center [936, 80] width 15 height 9
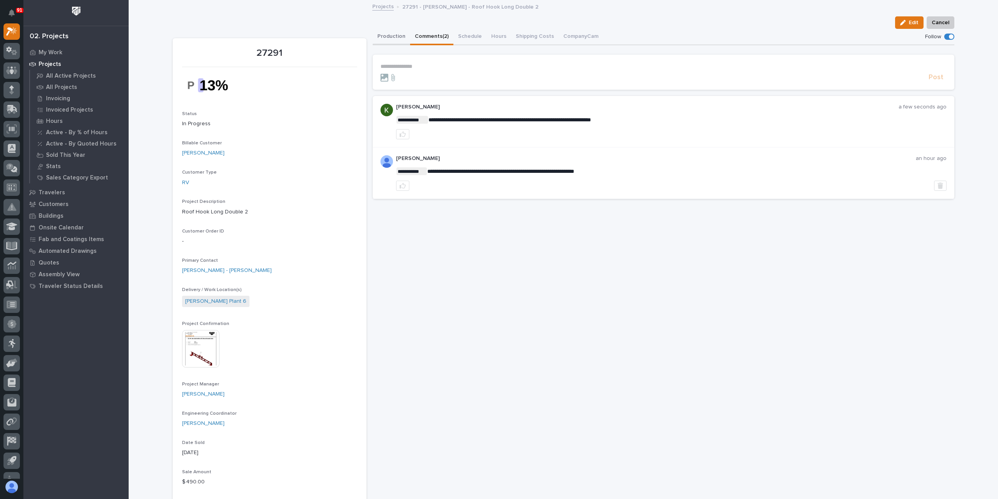
click at [392, 38] on button "Production" at bounding box center [391, 37] width 37 height 16
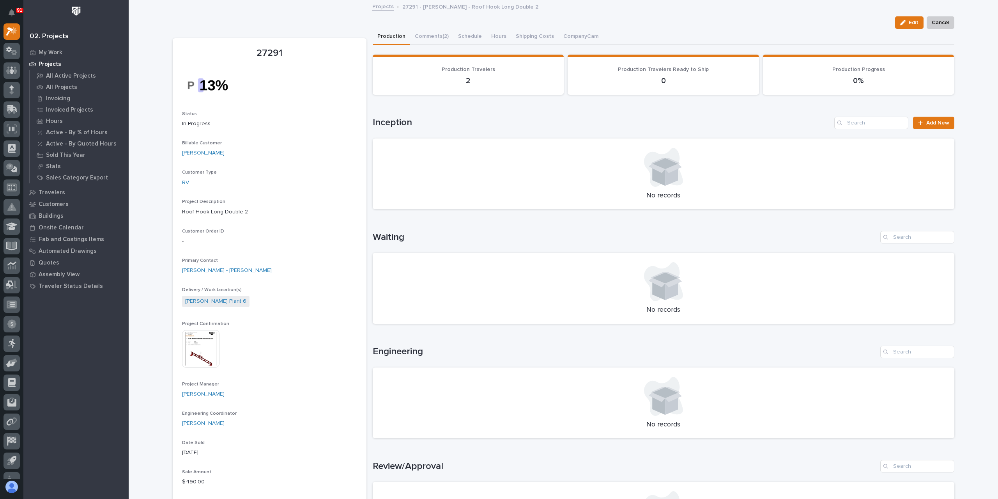
click at [190, 349] on img at bounding box center [200, 348] width 37 height 37
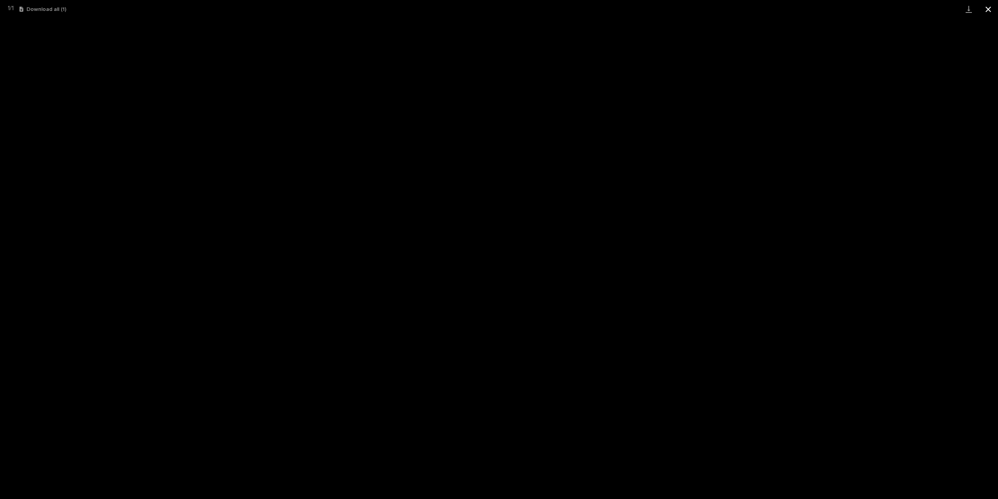
click at [993, 6] on button "Close gallery" at bounding box center [989, 9] width 20 height 18
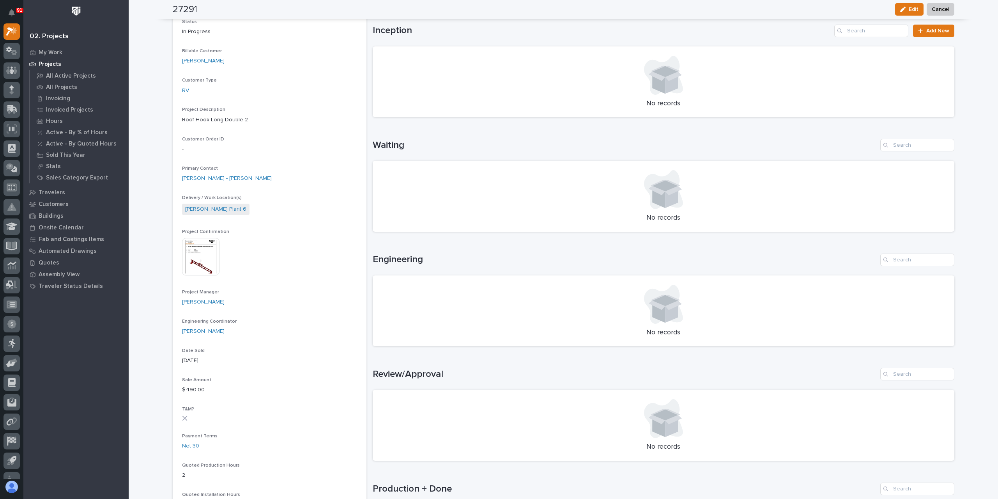
scroll to position [39, 0]
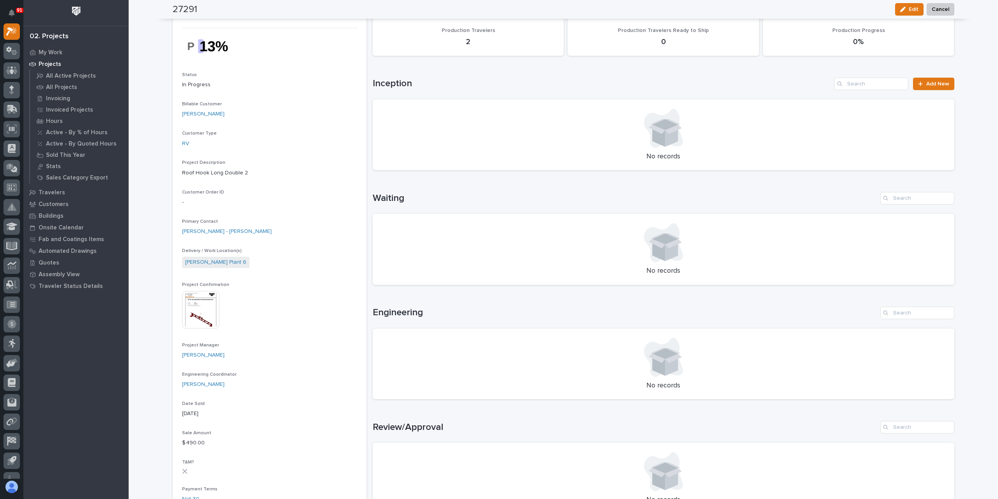
click at [197, 307] on img at bounding box center [200, 309] width 37 height 37
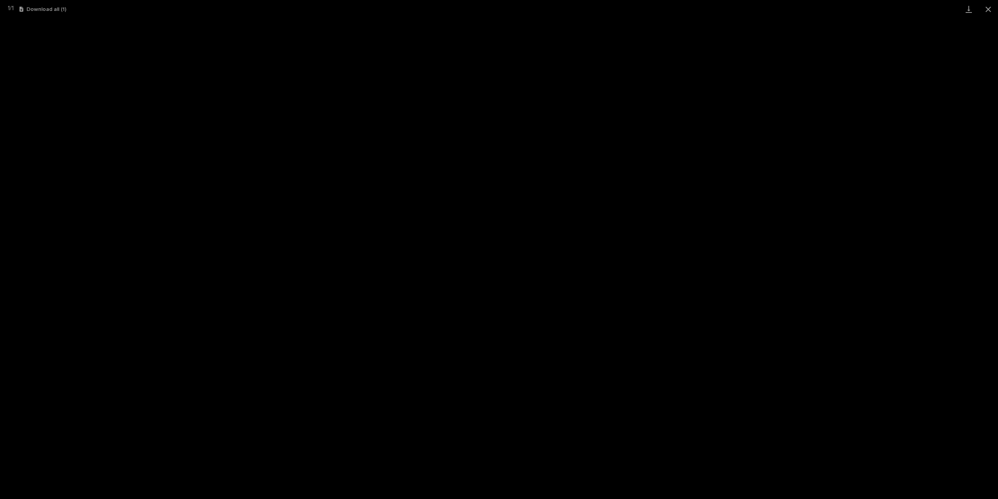
drag, startPoint x: 989, startPoint y: 8, endPoint x: 950, endPoint y: 14, distance: 38.7
click at [989, 7] on button "Close gallery" at bounding box center [989, 9] width 20 height 18
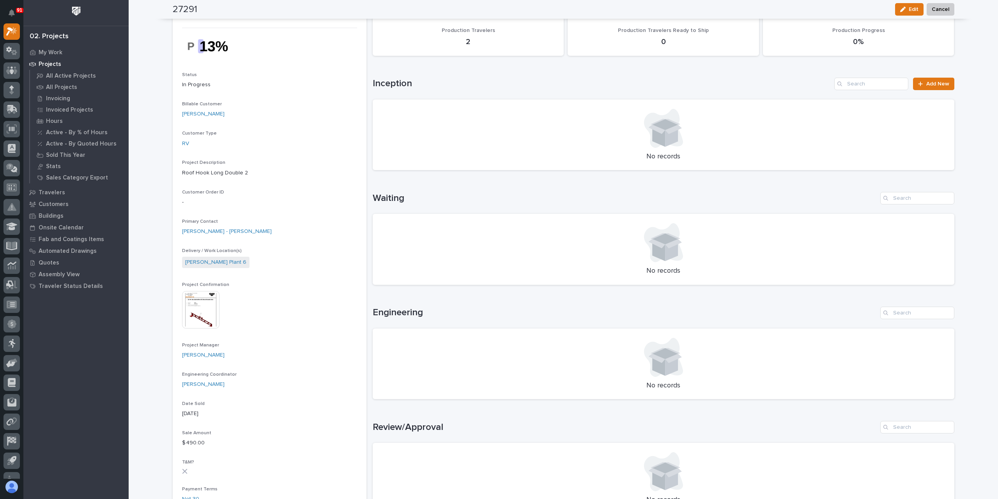
scroll to position [273, 0]
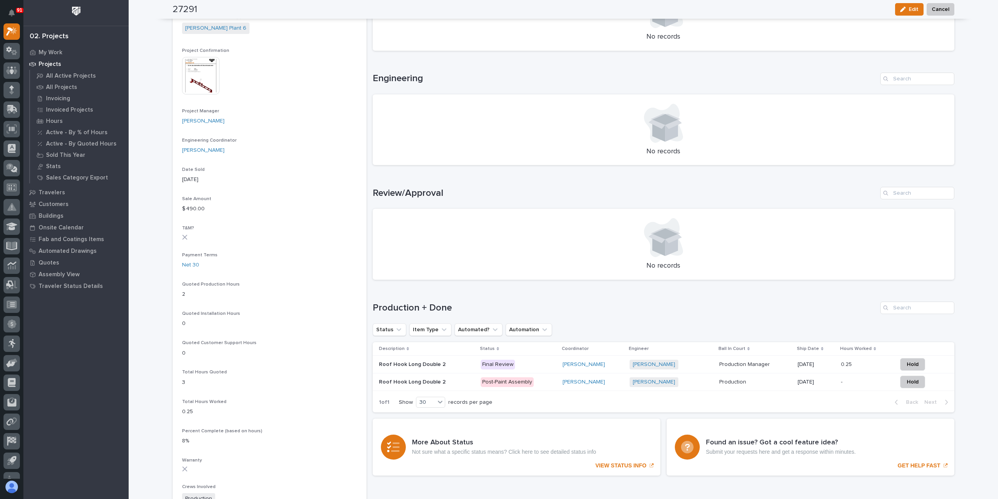
click at [416, 367] on p "Roof Hook Long Double 2" at bounding box center [413, 364] width 68 height 8
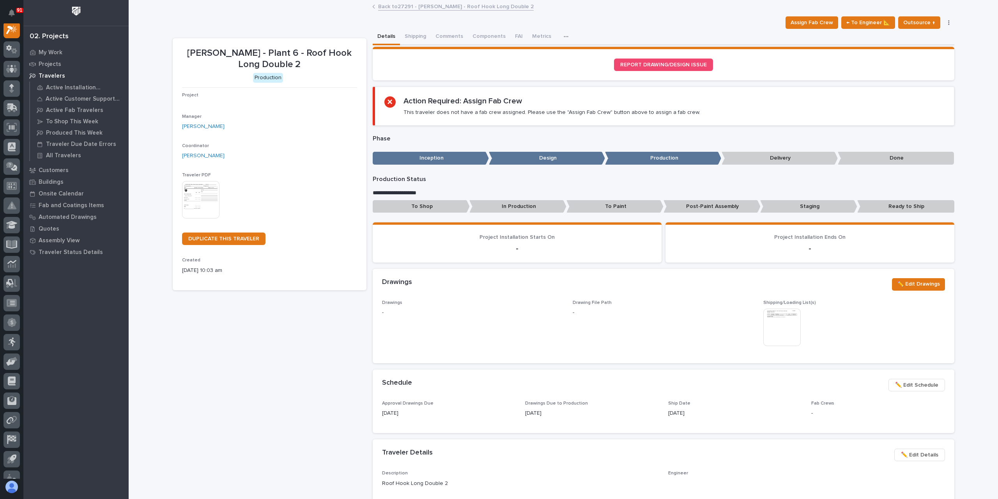
scroll to position [20, 0]
click at [945, 26] on div "Assign Fab Crew ← To Engineer 📐 Outsource ↑ Hold Cancel Change Traveler Type Re…" at bounding box center [869, 22] width 172 height 12
click at [949, 23] on icon "button" at bounding box center [950, 22] width 2 height 5
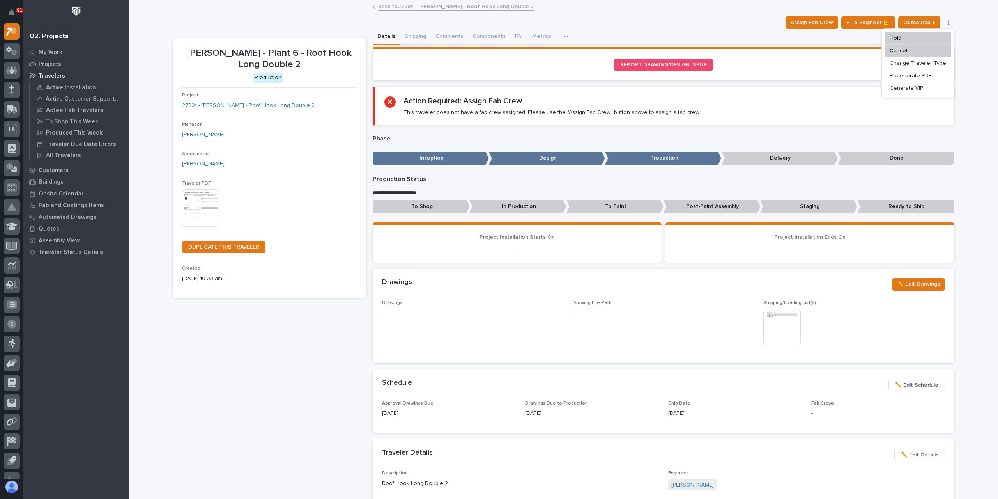
click at [963, 113] on div "Loading... Saving… Loading... Saving… Brinkley - Plant 6 - Roof Hook Long Doubl…" at bounding box center [564, 432] width 870 height 863
click at [559, 37] on button "button" at bounding box center [567, 37] width 17 height 16
click at [564, 35] on icon "button" at bounding box center [566, 36] width 5 height 5
click at [949, 21] on icon "button" at bounding box center [950, 22] width 2 height 5
click at [910, 51] on button "Cancel" at bounding box center [918, 50] width 66 height 12
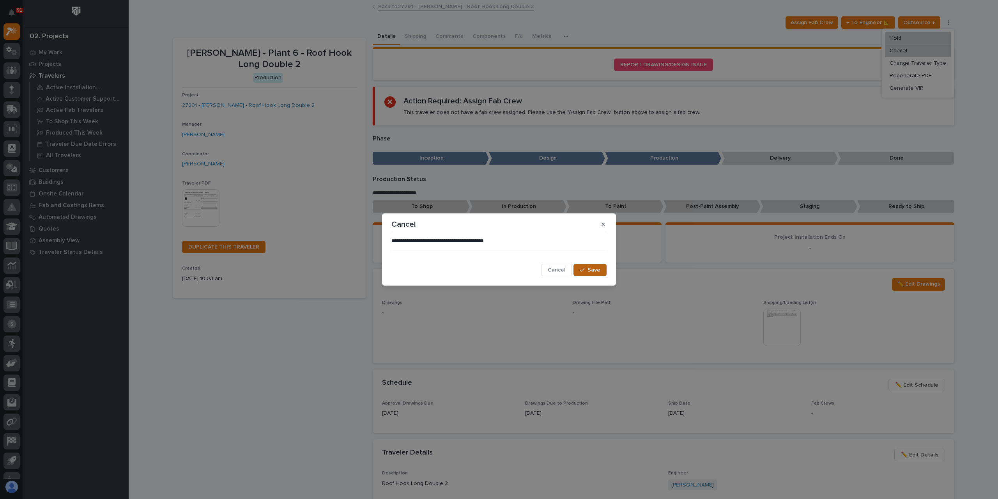
click at [595, 274] on button "Save" at bounding box center [590, 270] width 33 height 12
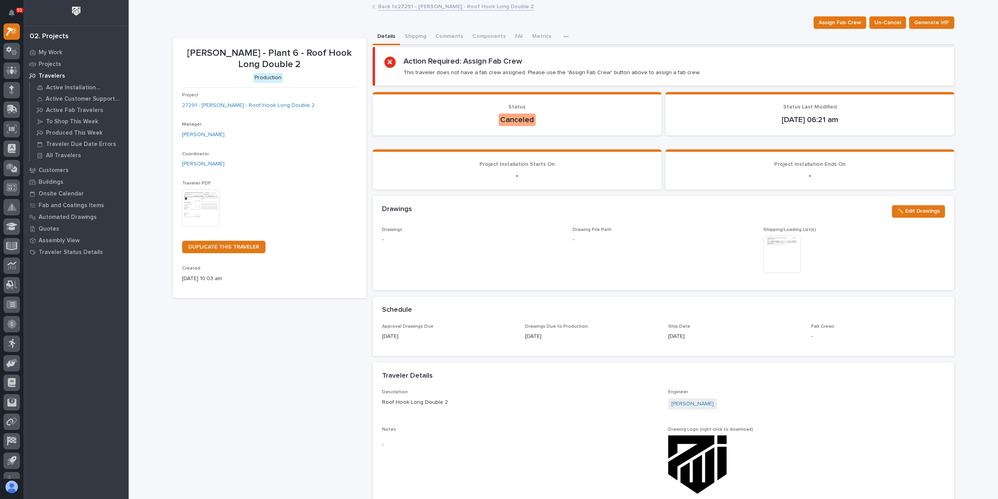
click at [408, 8] on link "Back to 27291 - Brinkley RV - Roof Hook Long Double 2" at bounding box center [456, 6] width 156 height 9
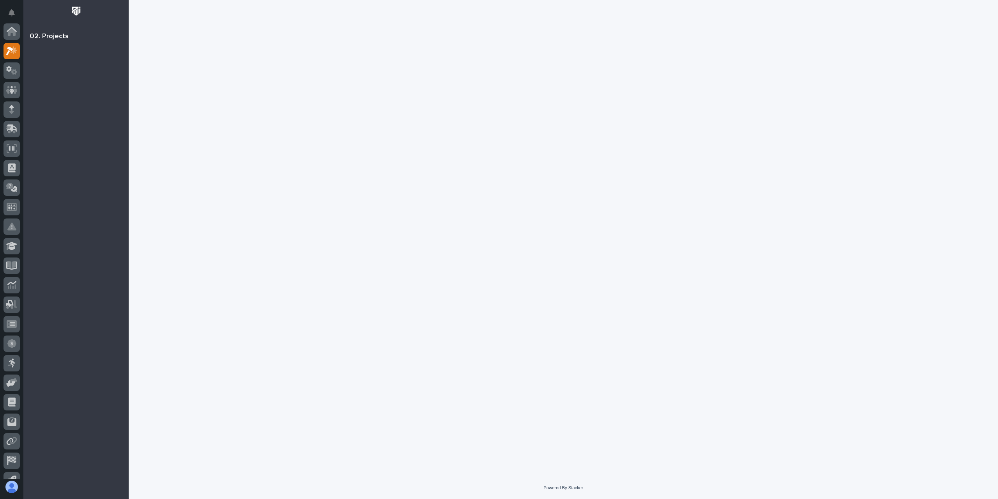
scroll to position [20, 0]
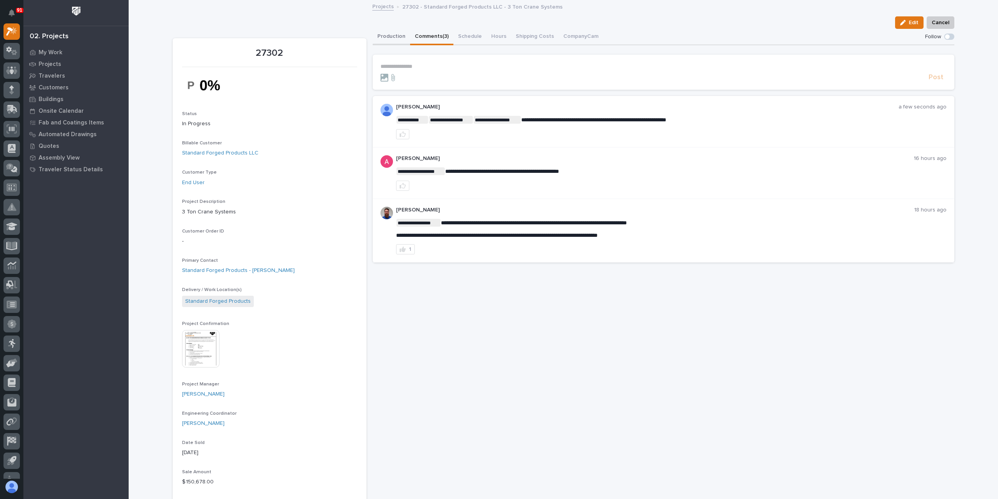
click at [385, 41] on button "Production" at bounding box center [391, 37] width 37 height 16
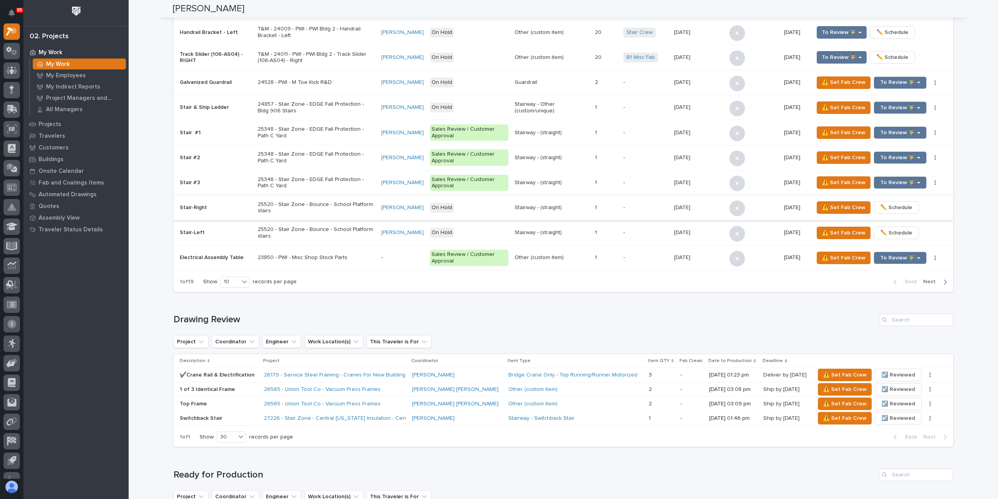
scroll to position [684, 0]
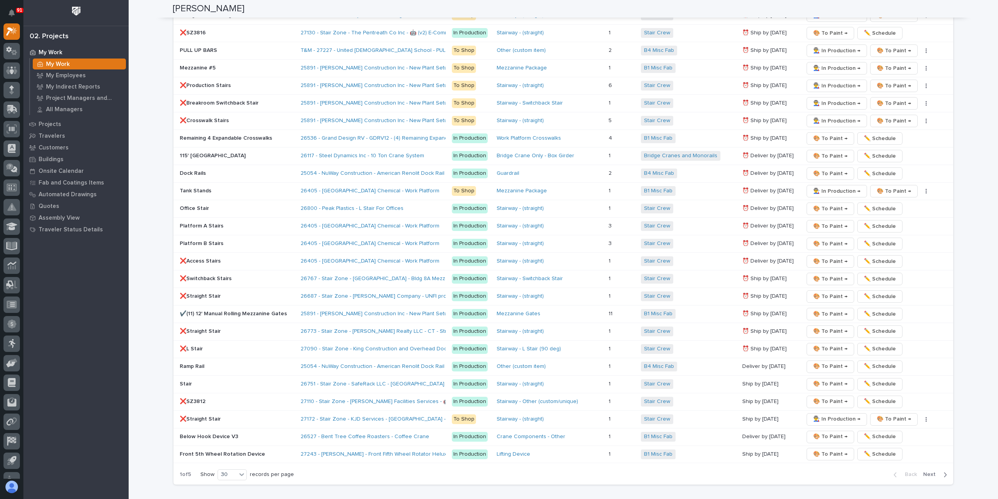
scroll to position [1170, 0]
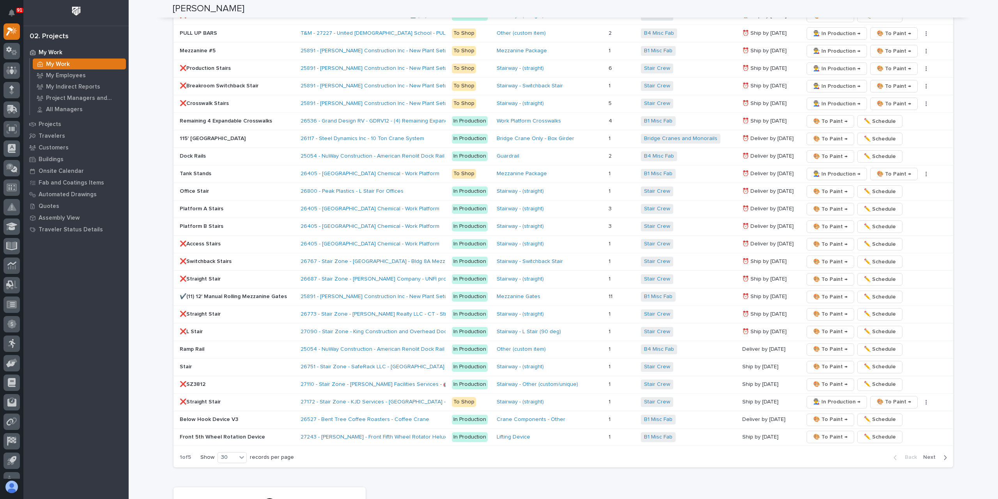
click at [197, 276] on p "❌Straight Stair" at bounding box center [237, 279] width 115 height 7
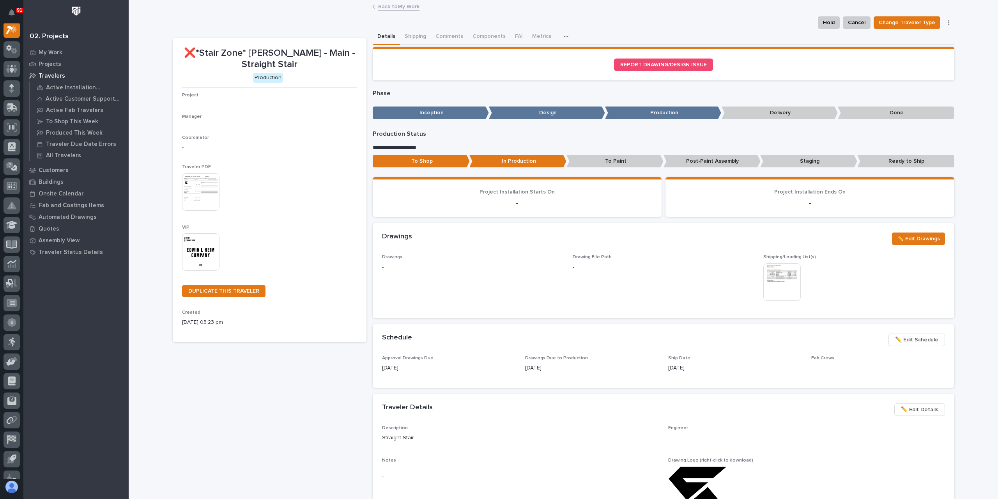
scroll to position [20, 0]
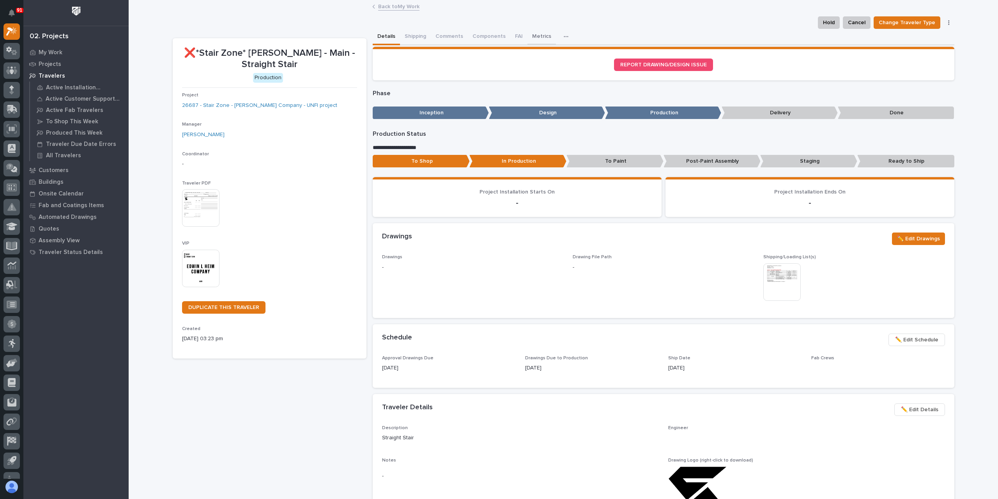
click at [537, 34] on button "Metrics" at bounding box center [542, 37] width 28 height 16
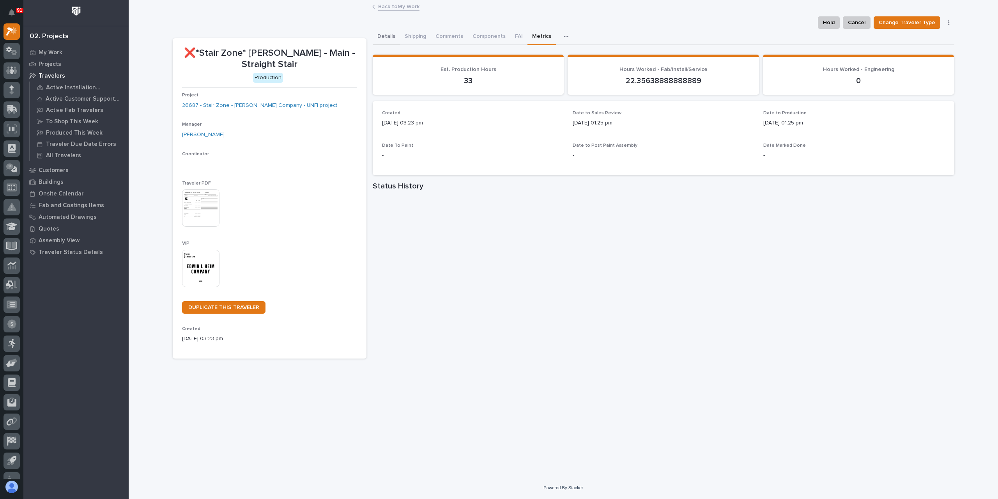
click at [386, 41] on button "Details" at bounding box center [386, 37] width 27 height 16
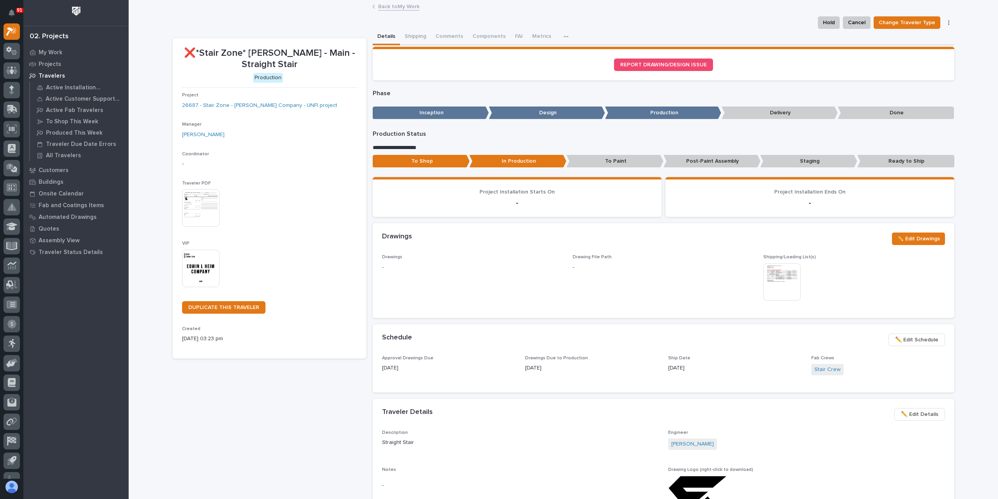
click at [778, 159] on p "Staging" at bounding box center [809, 161] width 97 height 13
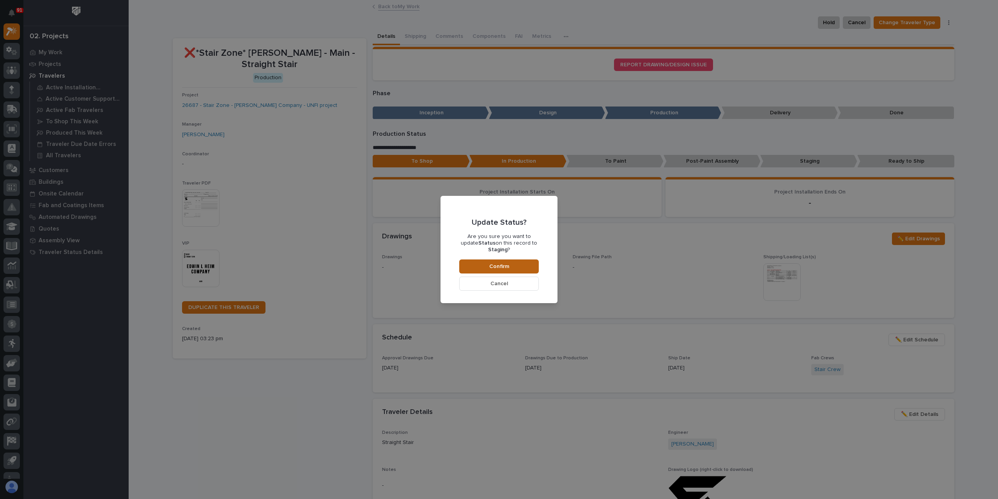
click at [525, 259] on button "Confirm" at bounding box center [499, 266] width 80 height 14
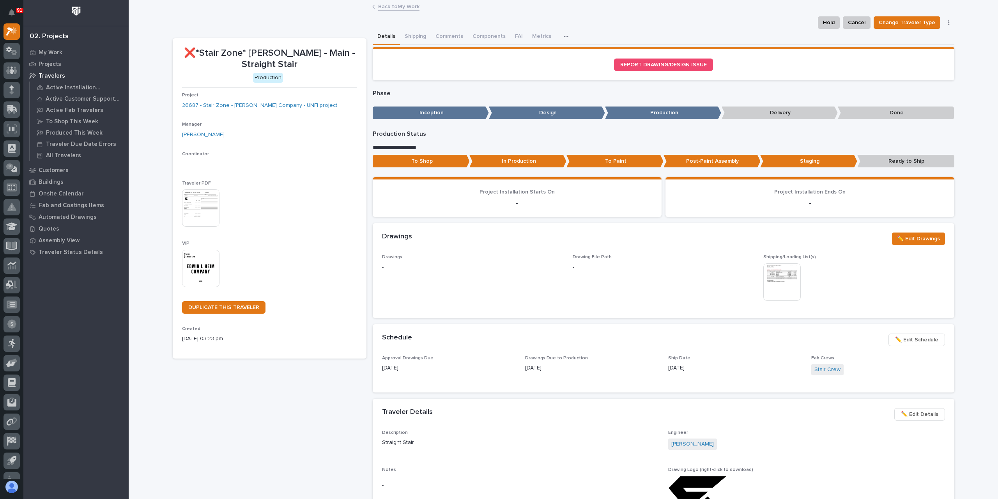
click at [392, 8] on link "Back to My Work" at bounding box center [398, 6] width 41 height 9
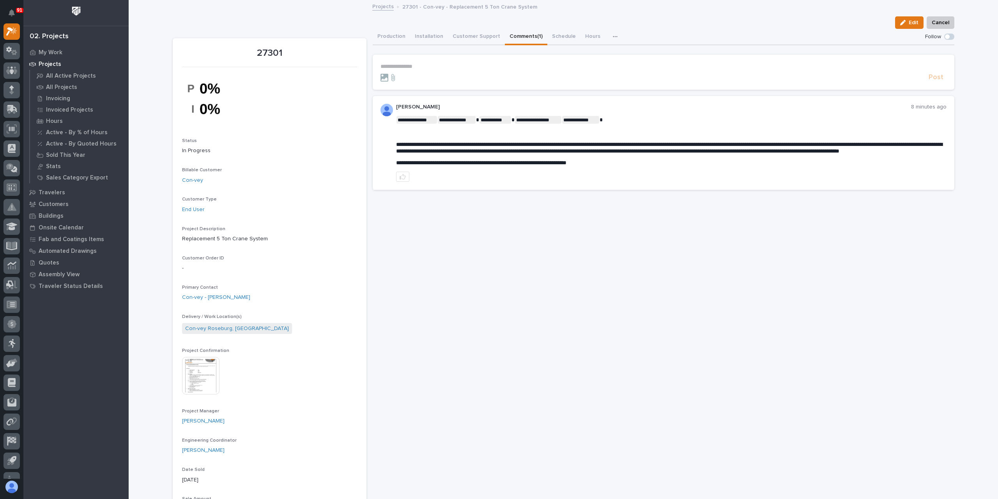
click at [204, 369] on img at bounding box center [200, 375] width 37 height 37
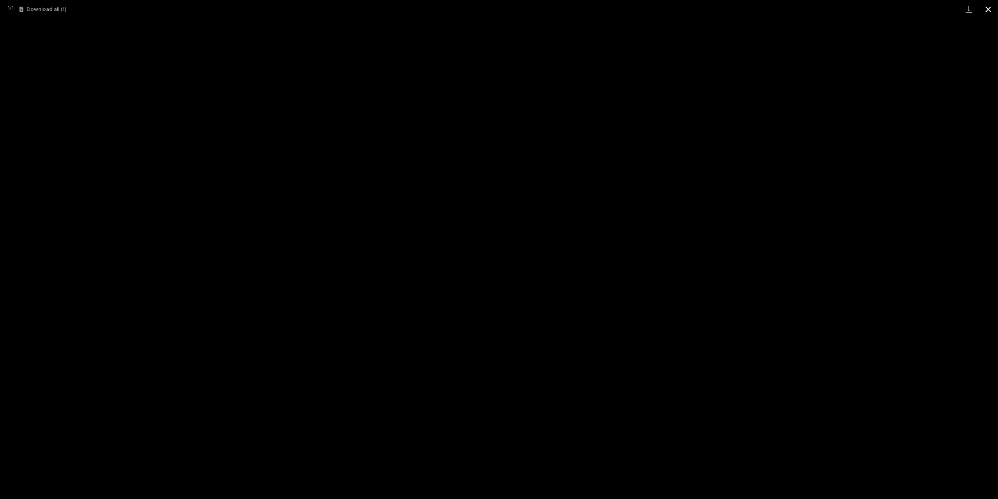
click at [994, 13] on button "Close gallery" at bounding box center [989, 9] width 20 height 18
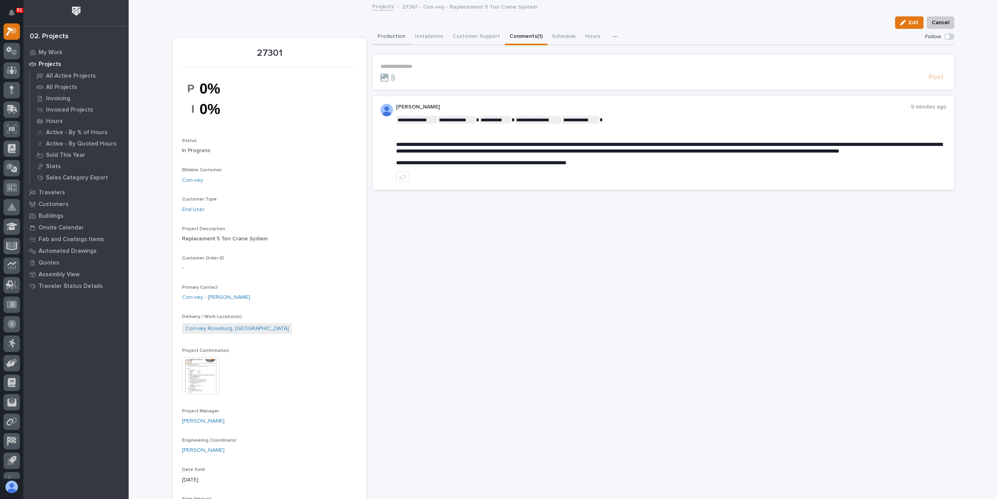
click at [382, 37] on button "Production" at bounding box center [391, 37] width 37 height 16
